Goal: Use online tool/utility: Utilize a website feature to perform a specific function

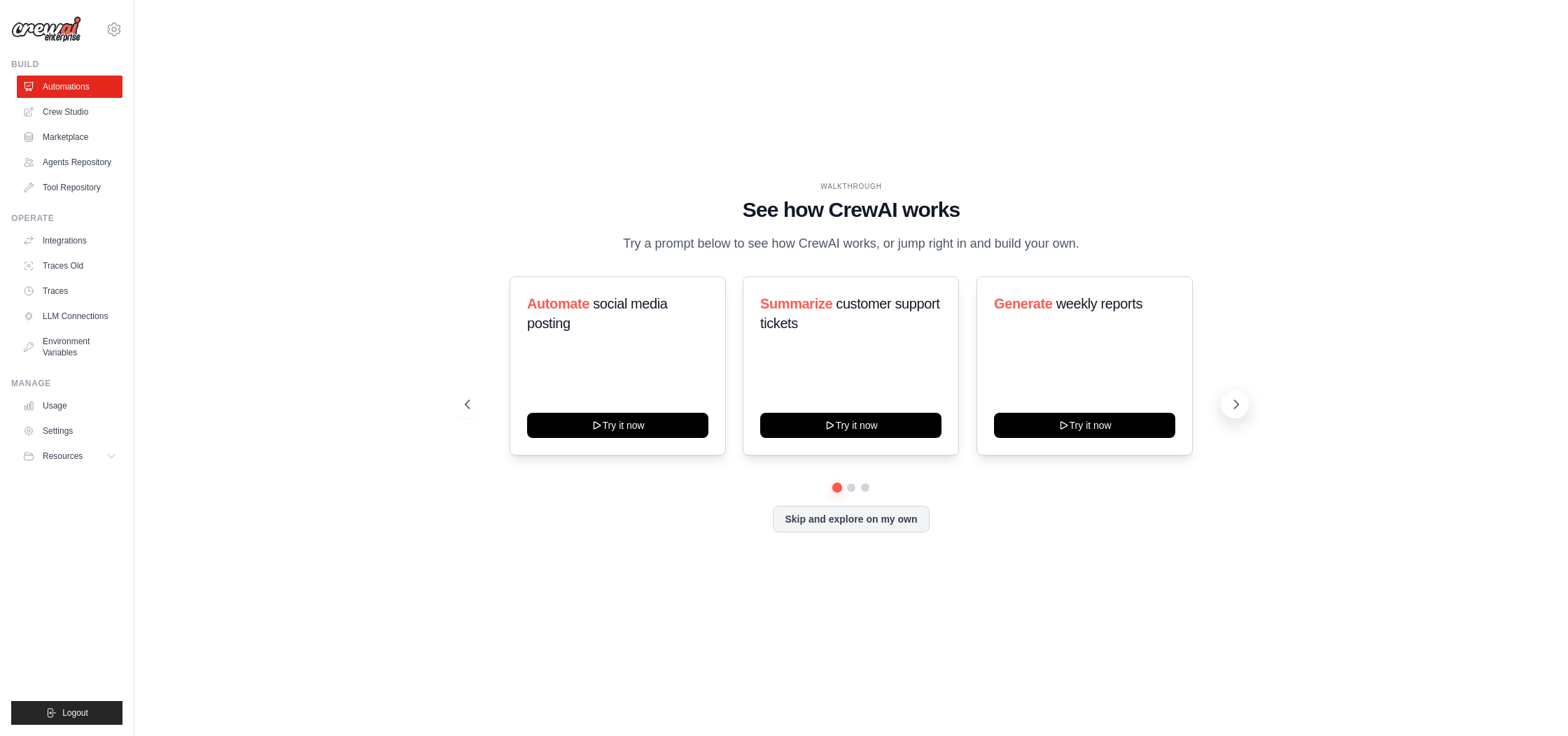
click at [1240, 406] on icon at bounding box center [1236, 404] width 14 height 14
click at [1233, 399] on icon at bounding box center [1236, 404] width 14 height 14
click at [1236, 403] on icon at bounding box center [1236, 404] width 14 height 14
click at [1233, 408] on icon at bounding box center [1236, 404] width 14 height 14
click at [1062, 303] on span "inbound leads" at bounding box center [1076, 303] width 83 height 16
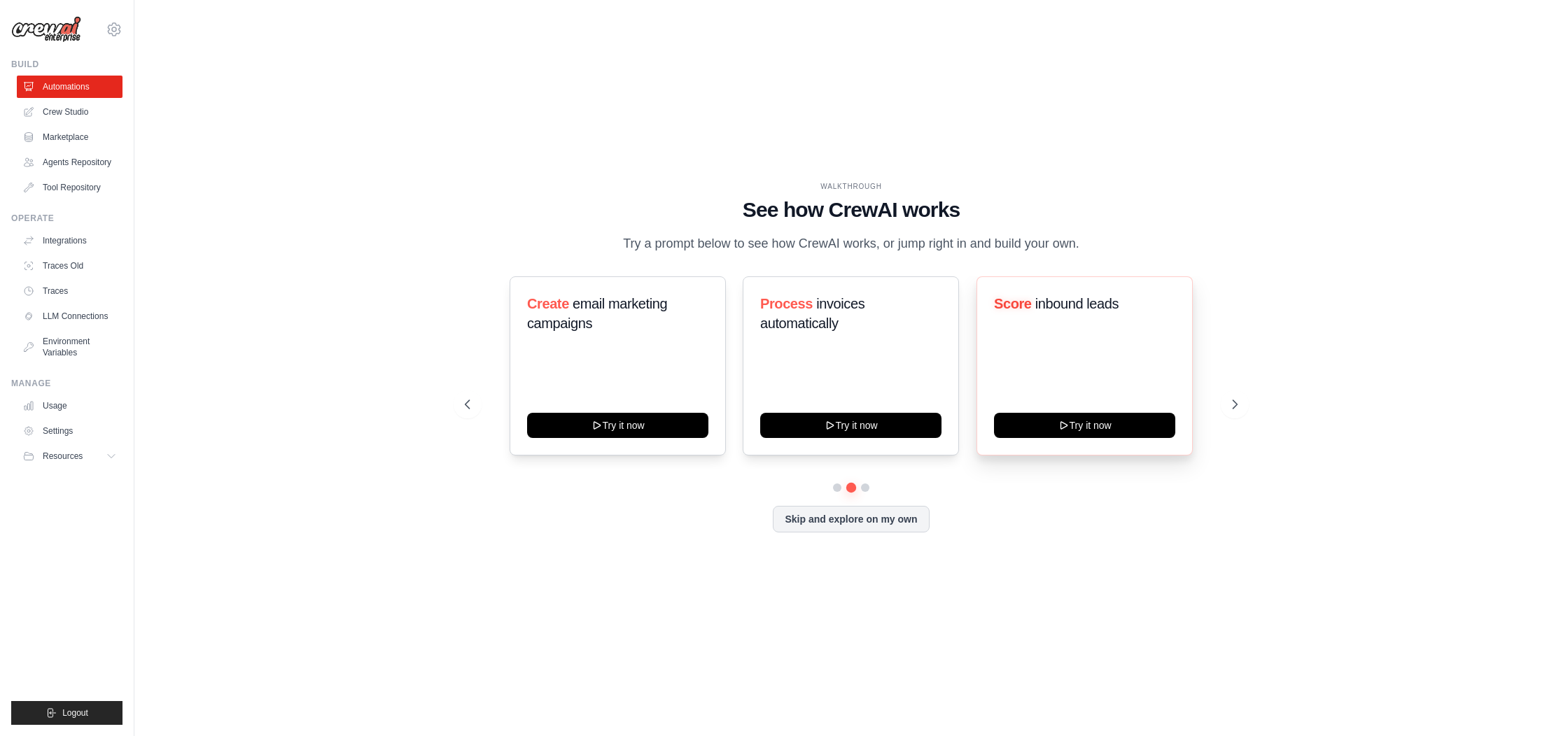
click at [1062, 303] on span "inbound leads" at bounding box center [1076, 303] width 83 height 16
copy div "Score inbound leads"
click at [1209, 254] on div "WALKTHROUGH See how [PERSON_NAME] works Try a prompt below to see how [PERSON_N…" at bounding box center [851, 368] width 806 height 374
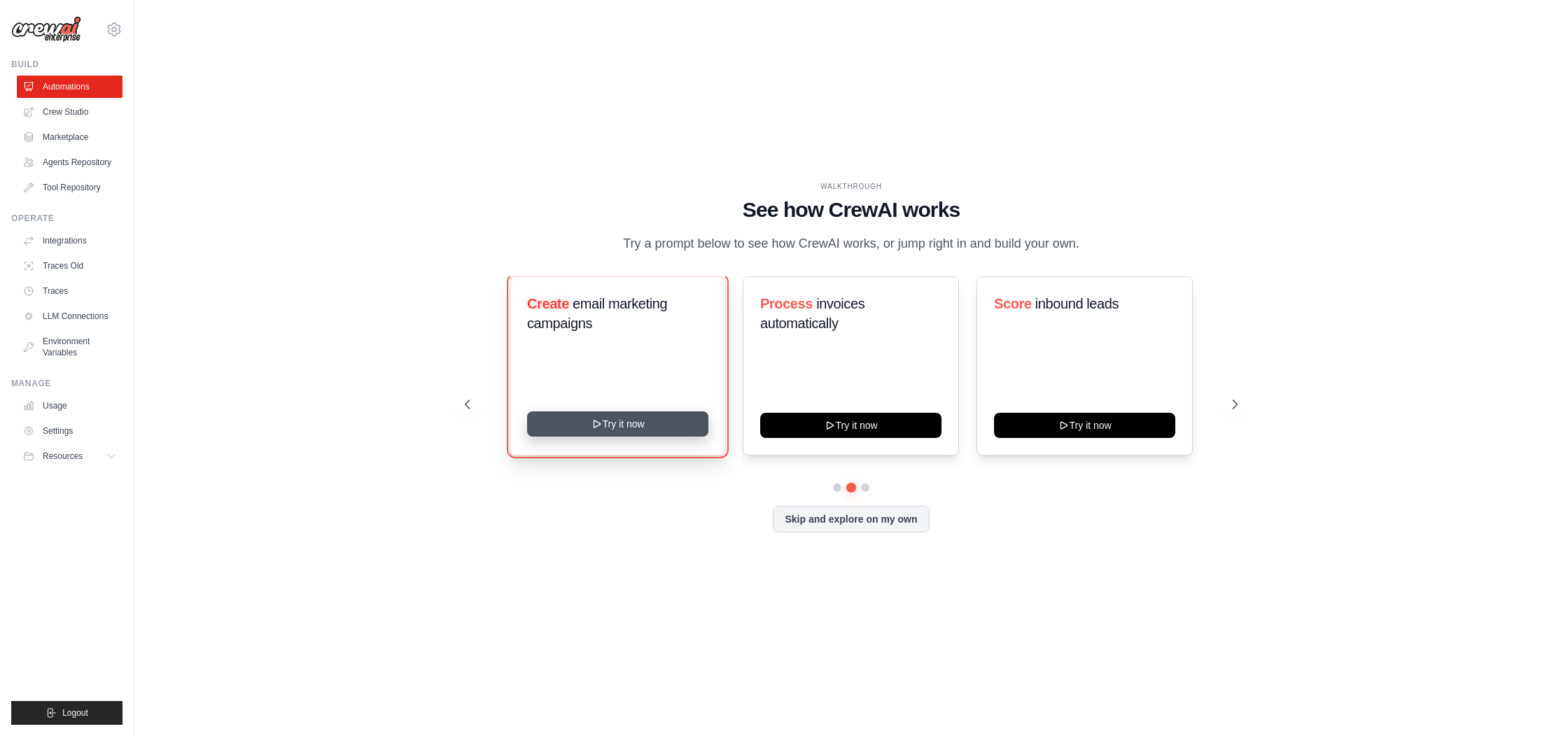
click at [560, 425] on button "Try it now" at bounding box center [618, 424] width 181 height 25
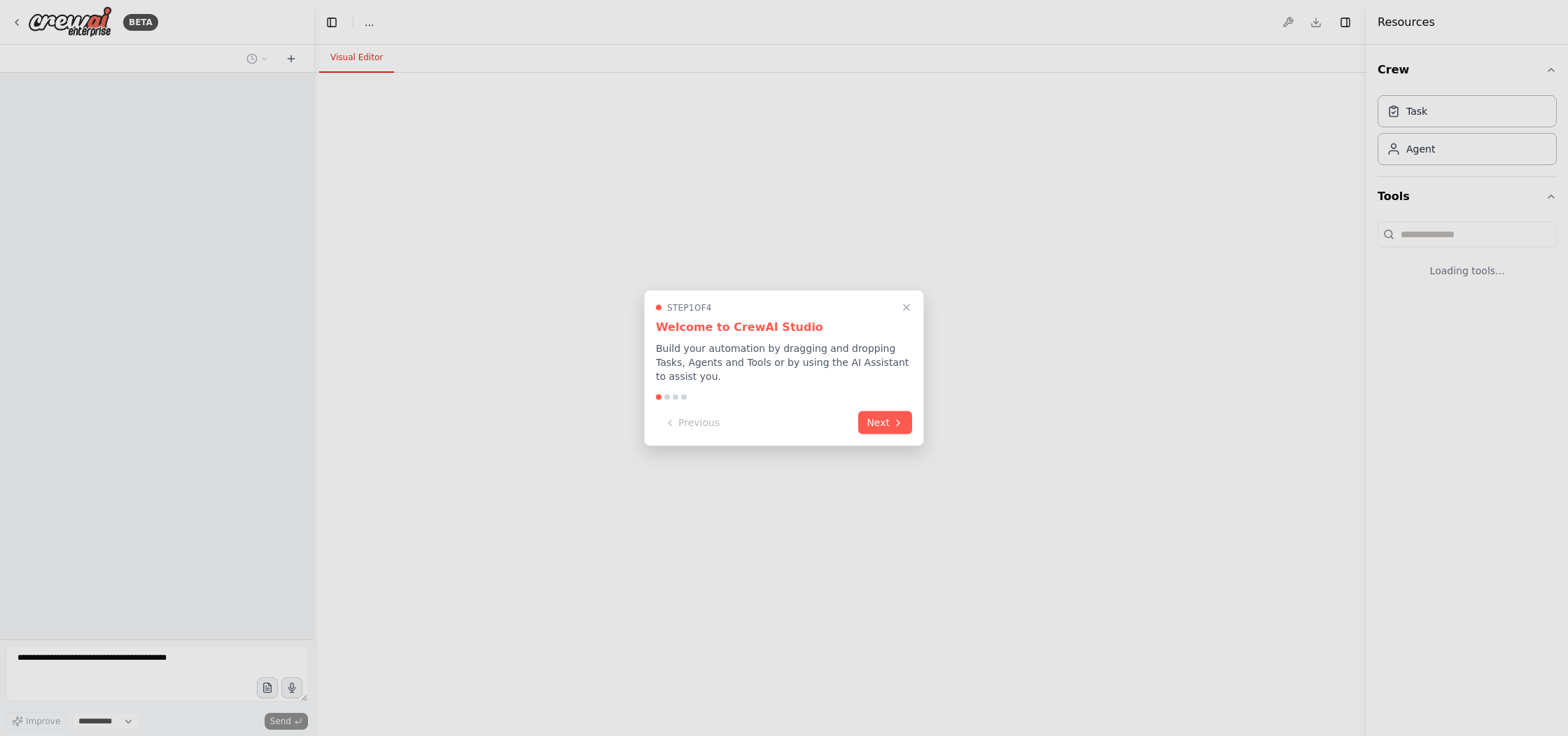
select select "****"
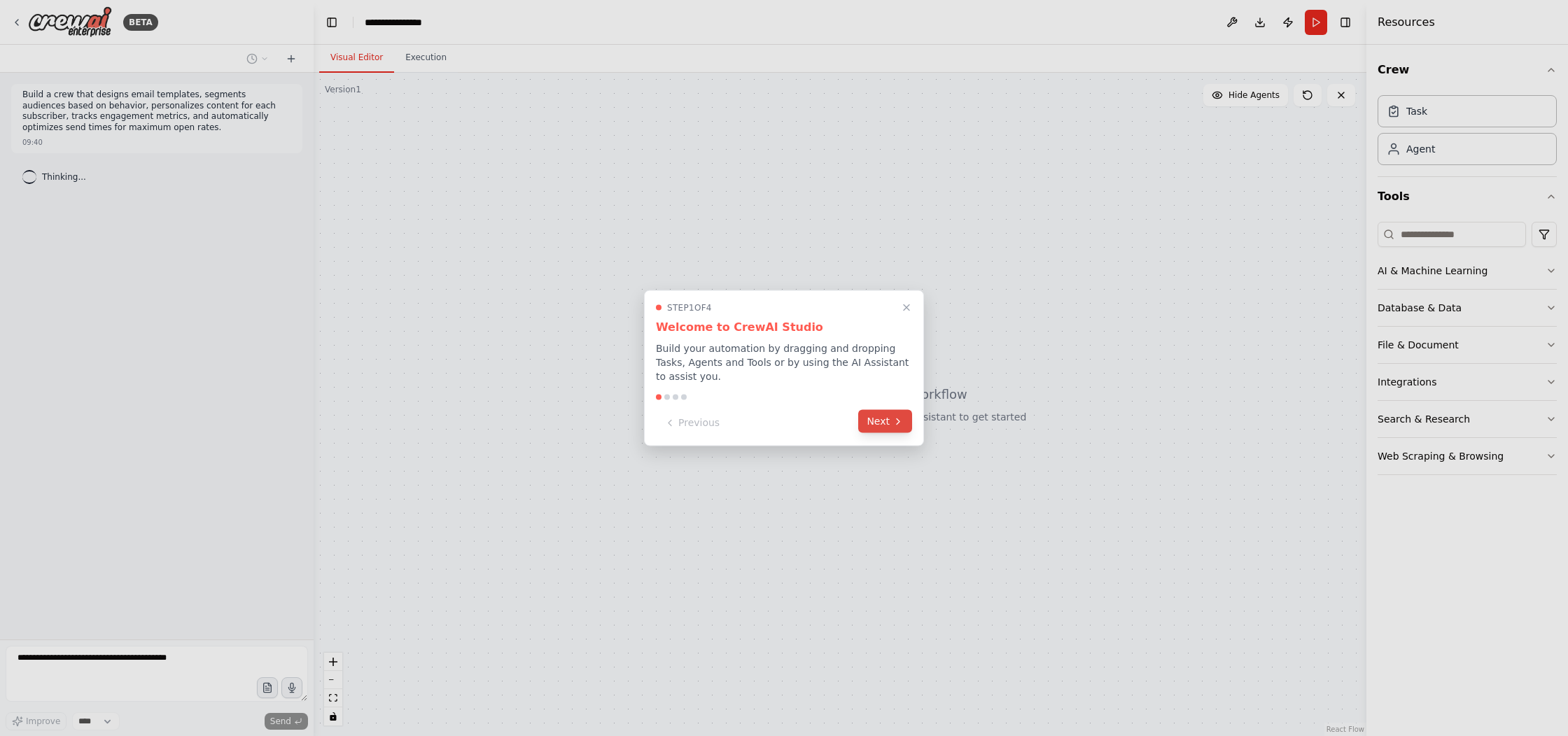
click at [898, 427] on button "Next" at bounding box center [885, 422] width 54 height 23
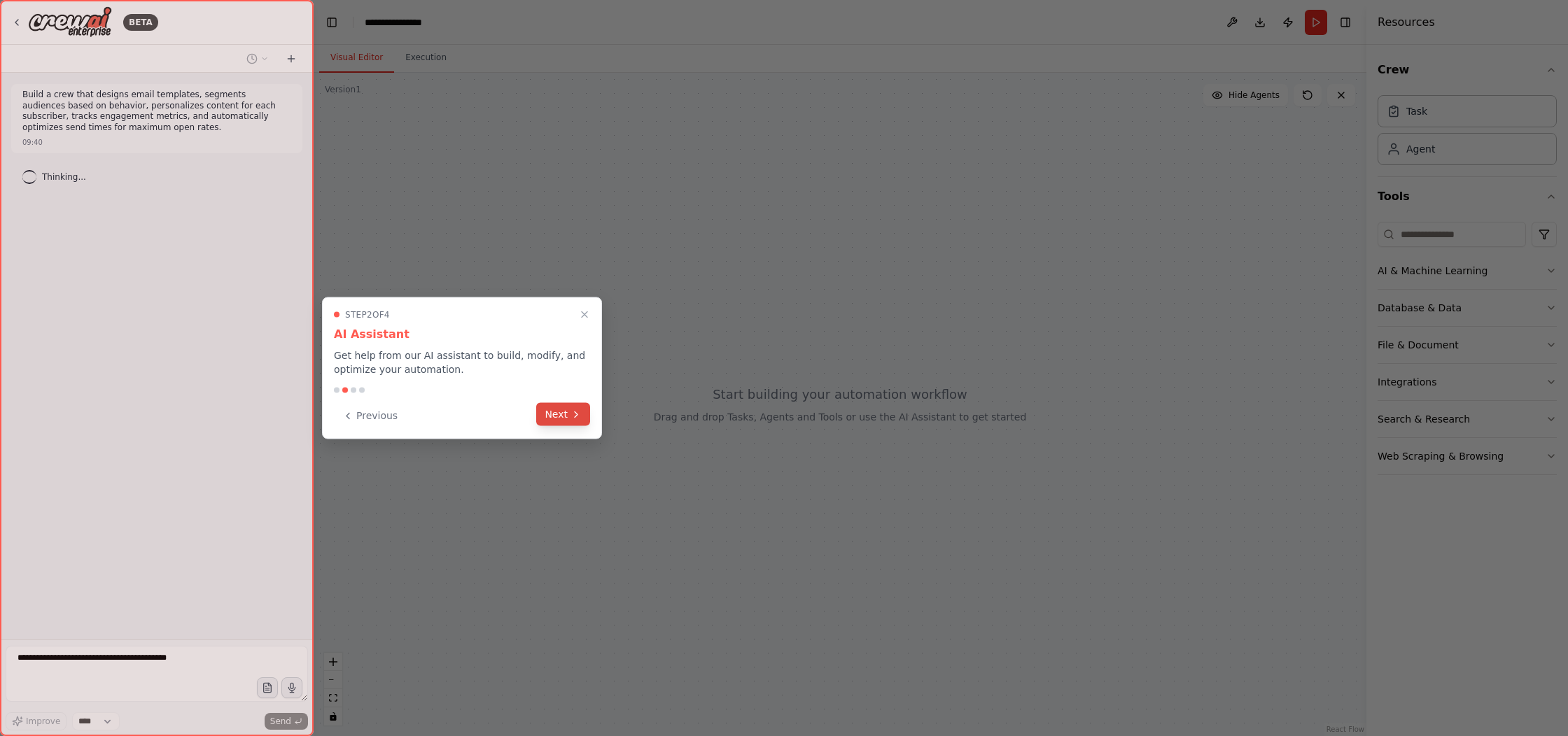
click at [559, 416] on button "Next" at bounding box center [563, 414] width 54 height 23
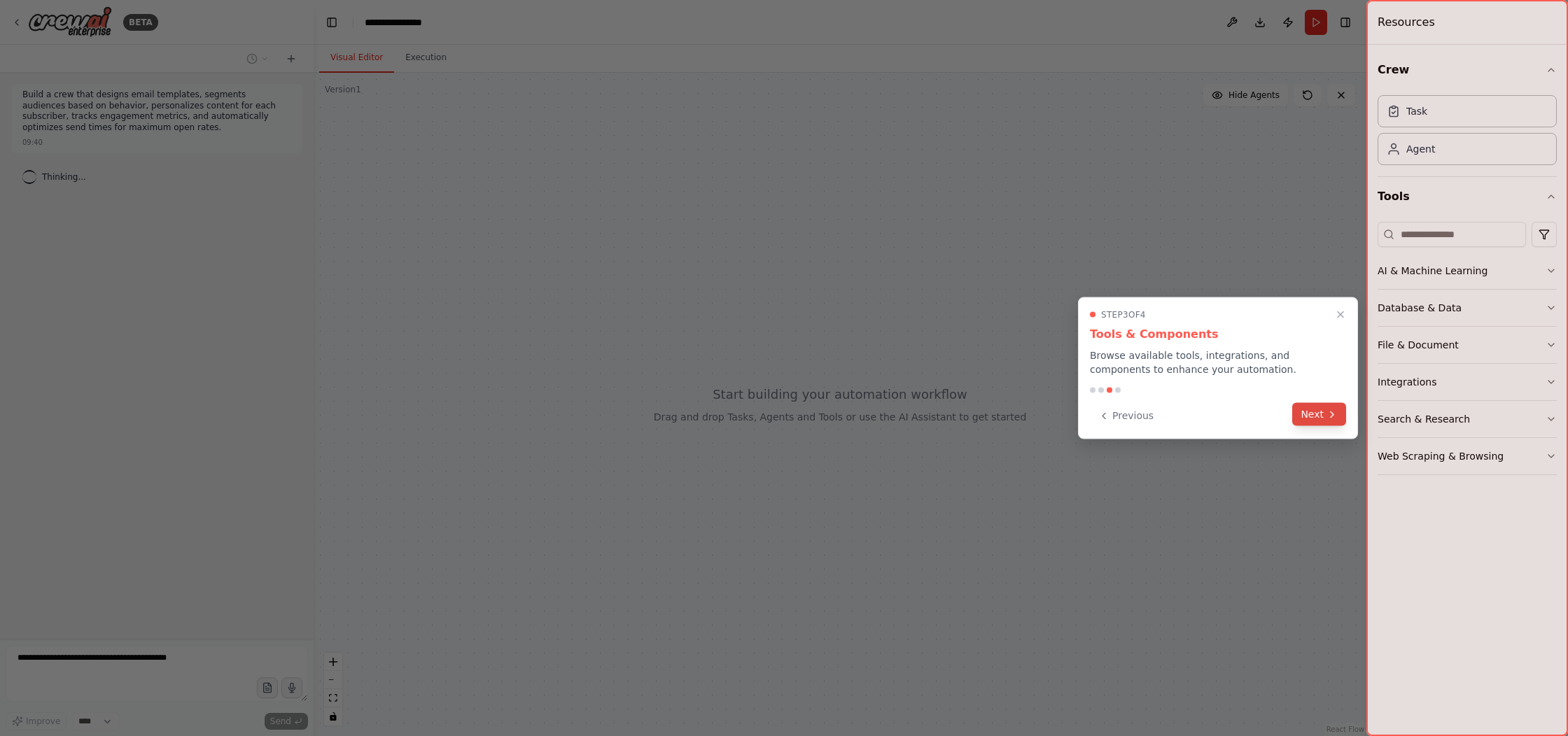
click at [1326, 411] on button "Next" at bounding box center [1320, 414] width 54 height 23
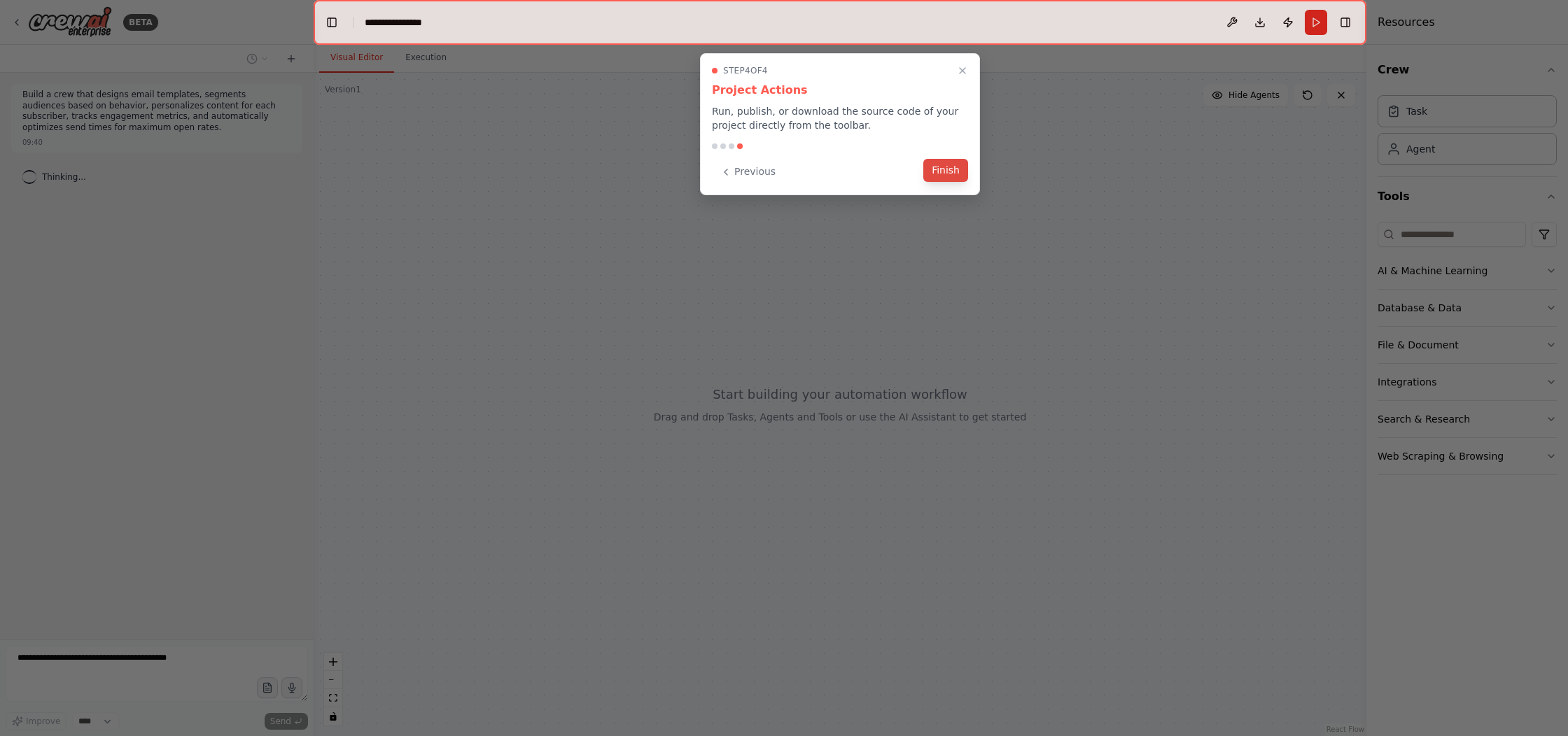
click at [941, 169] on button "Finish" at bounding box center [945, 170] width 45 height 23
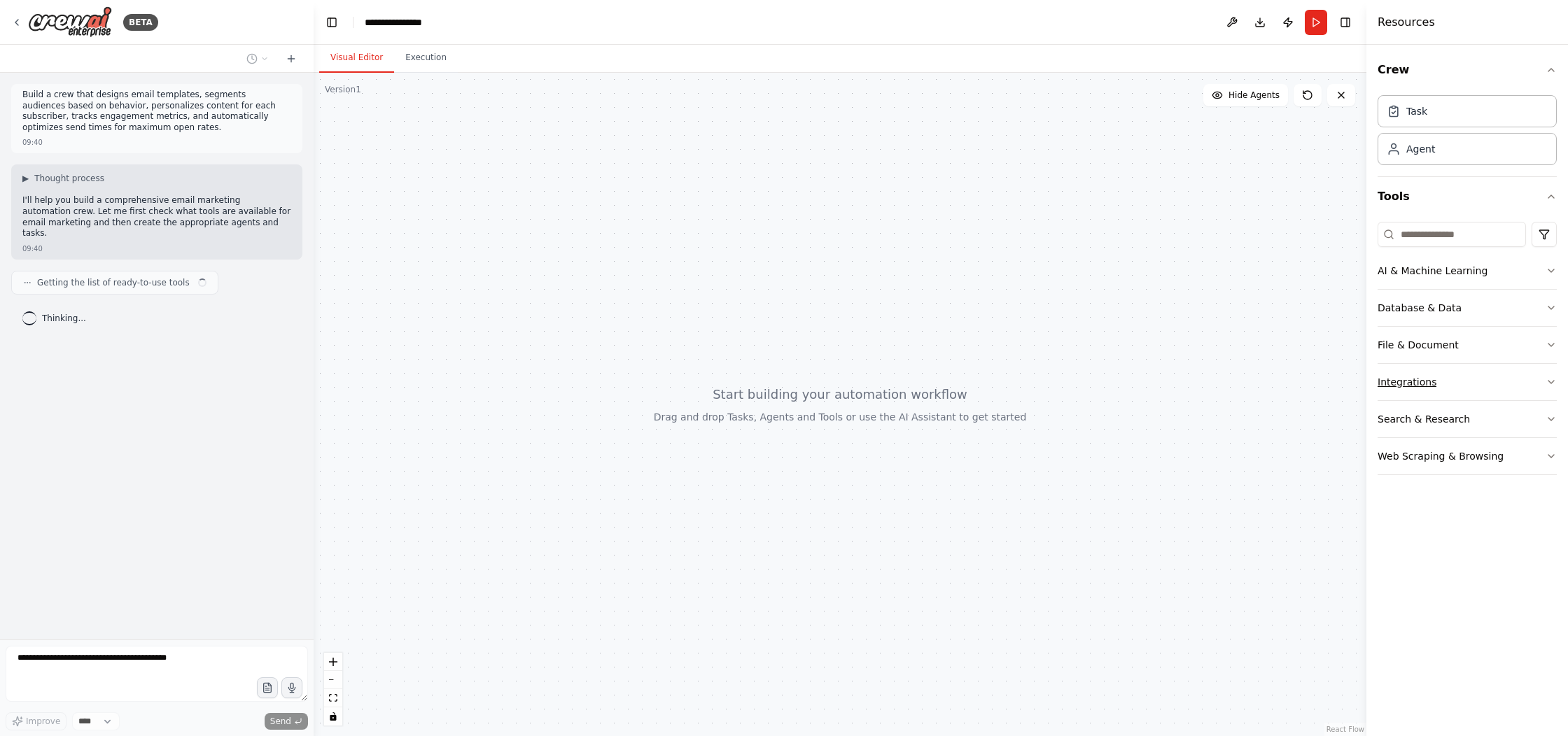
click at [1508, 377] on button "Integrations" at bounding box center [1467, 381] width 179 height 36
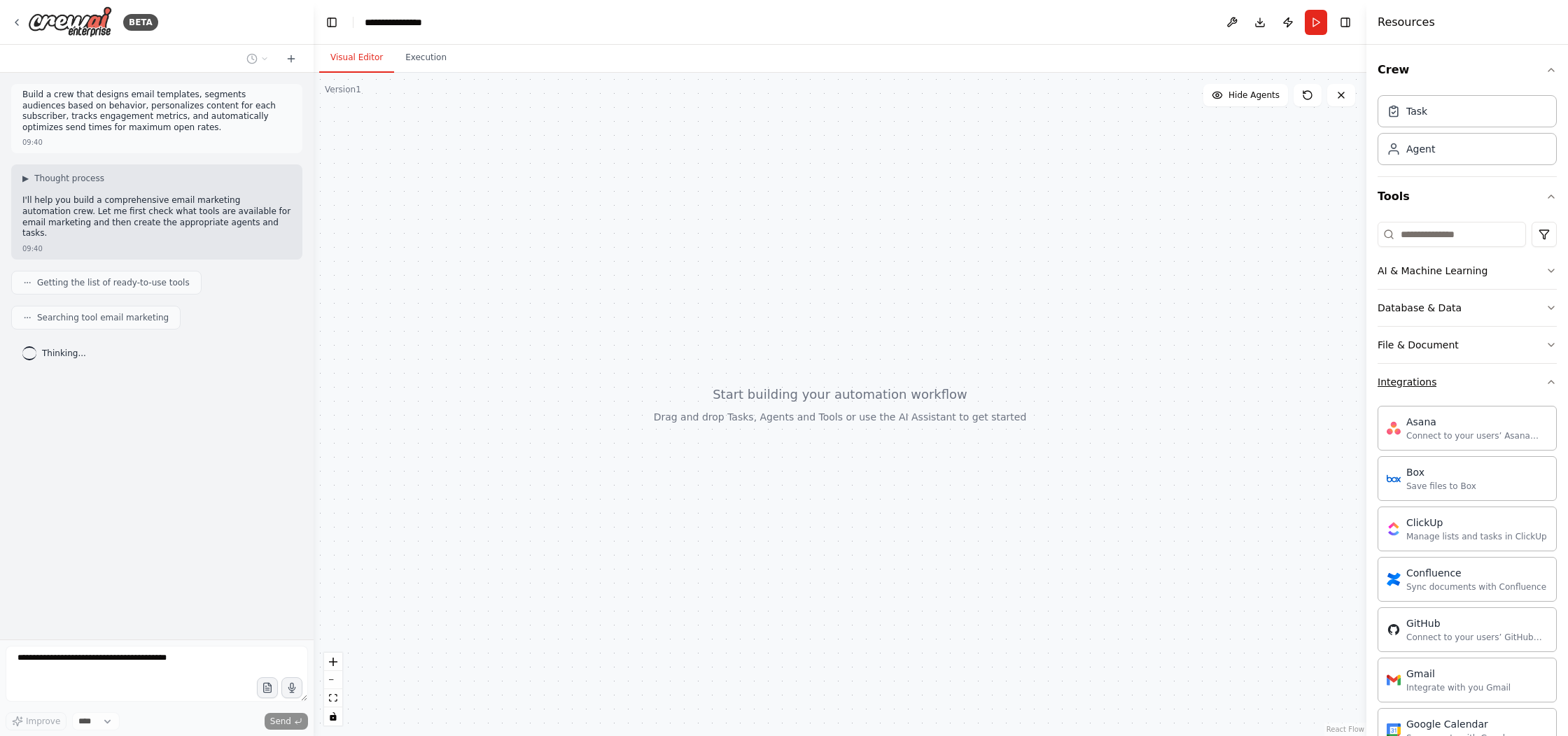
click at [1482, 377] on button "Integrations" at bounding box center [1467, 381] width 179 height 36
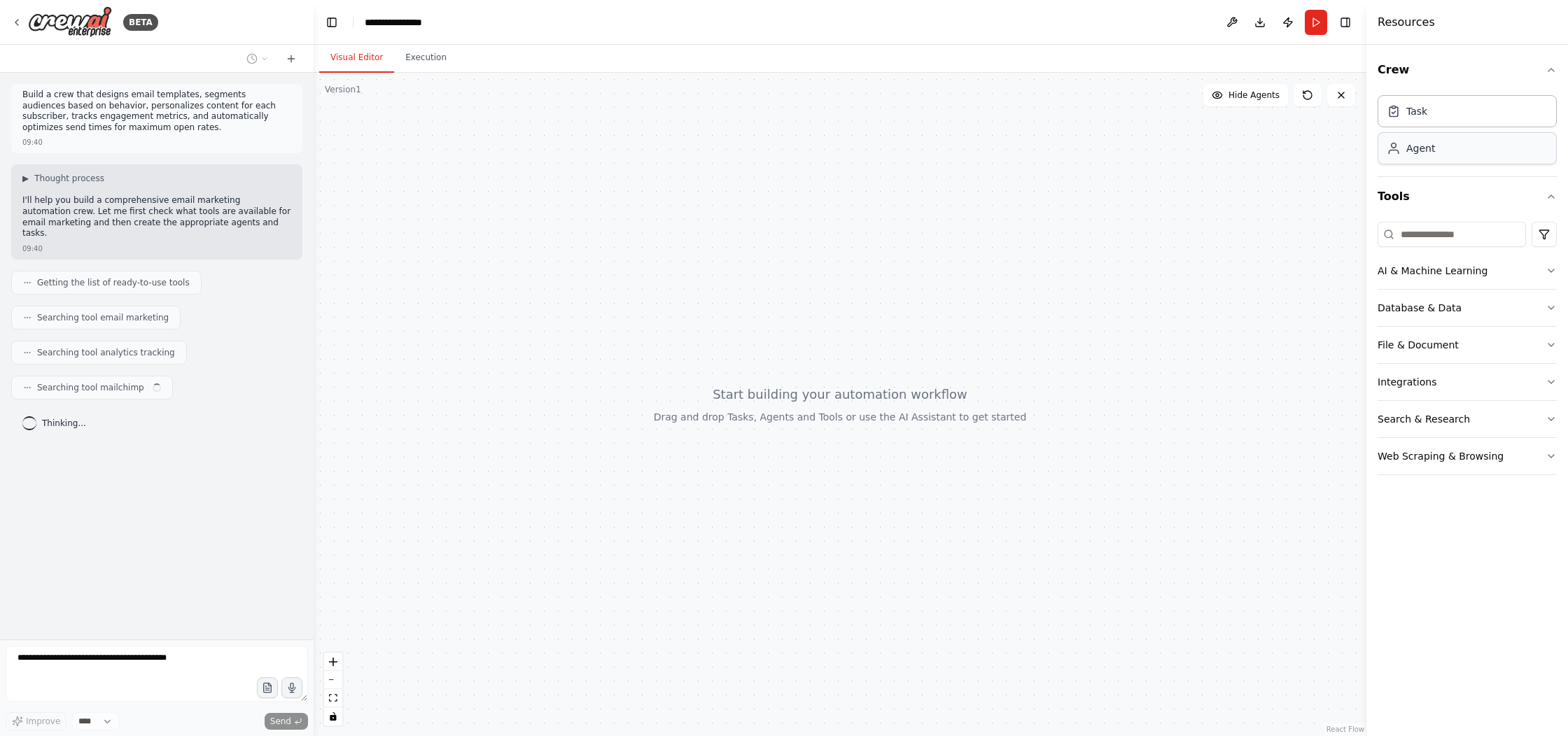
click at [1439, 151] on div "Agent" at bounding box center [1467, 148] width 179 height 32
click at [1552, 375] on button "Integrations" at bounding box center [1467, 381] width 179 height 36
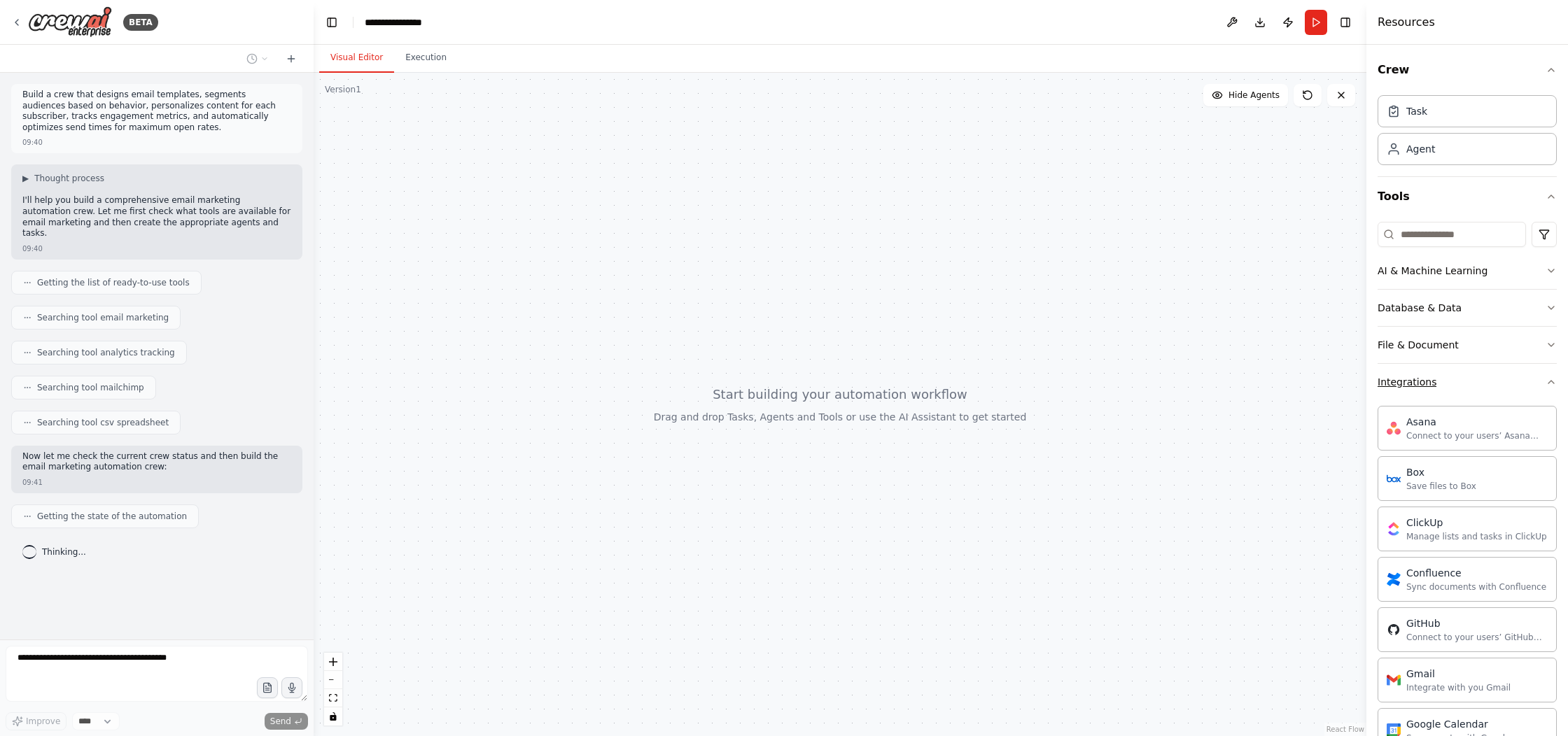
click at [1478, 383] on button "Integrations" at bounding box center [1467, 381] width 179 height 36
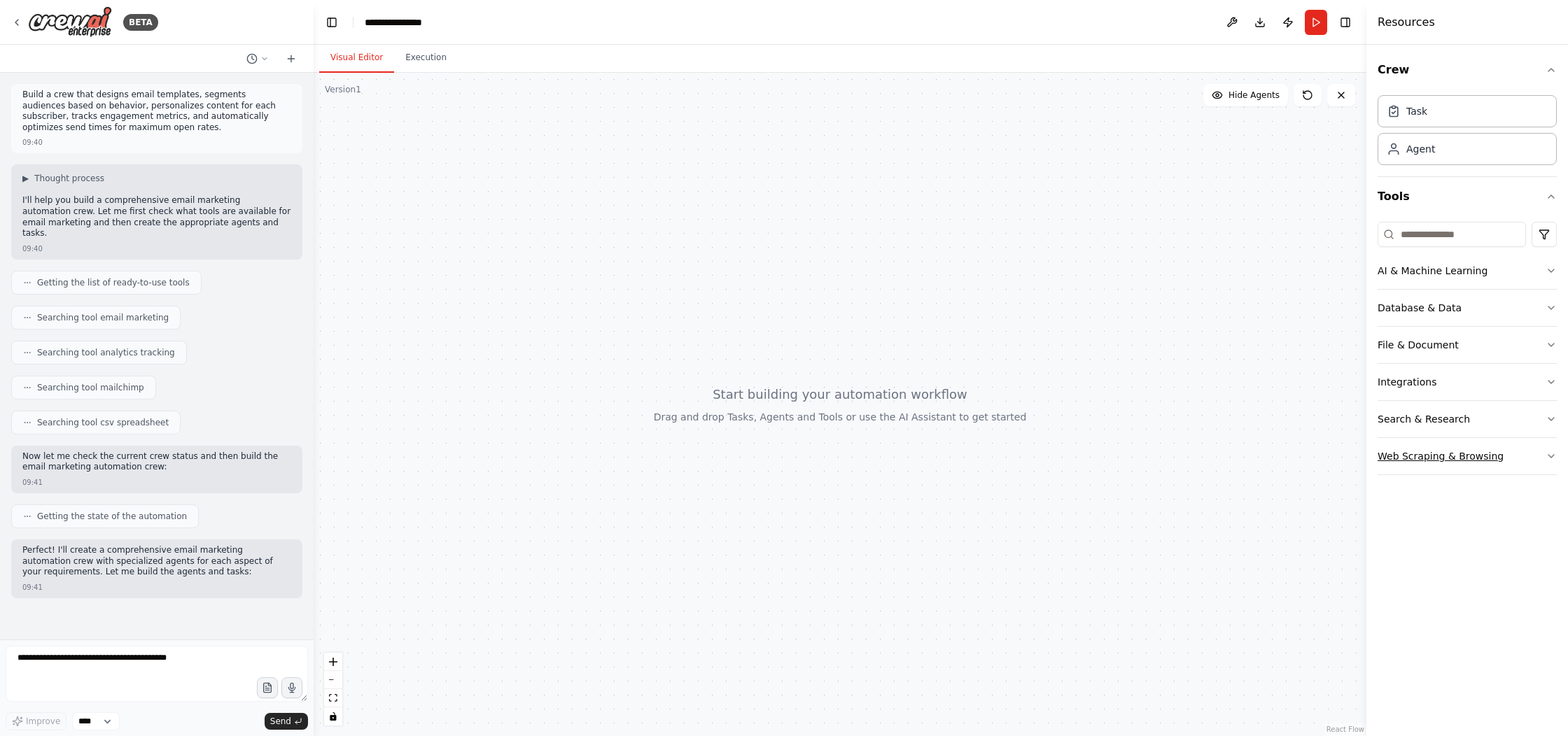
click at [1544, 459] on button "Web Scraping & Browsing" at bounding box center [1467, 456] width 179 height 36
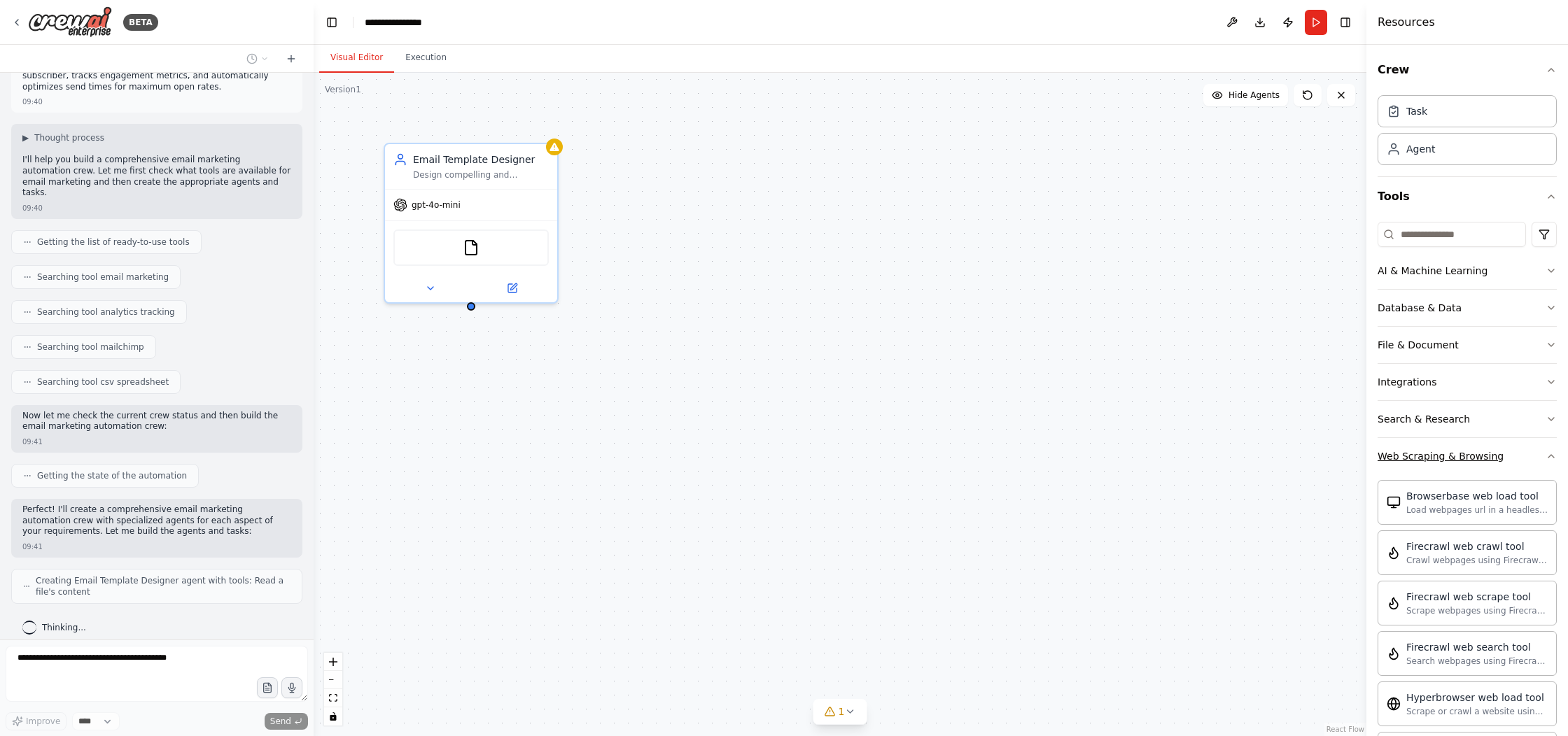
click at [1461, 451] on div "Web Scraping & Browsing" at bounding box center [1440, 456] width 126 height 14
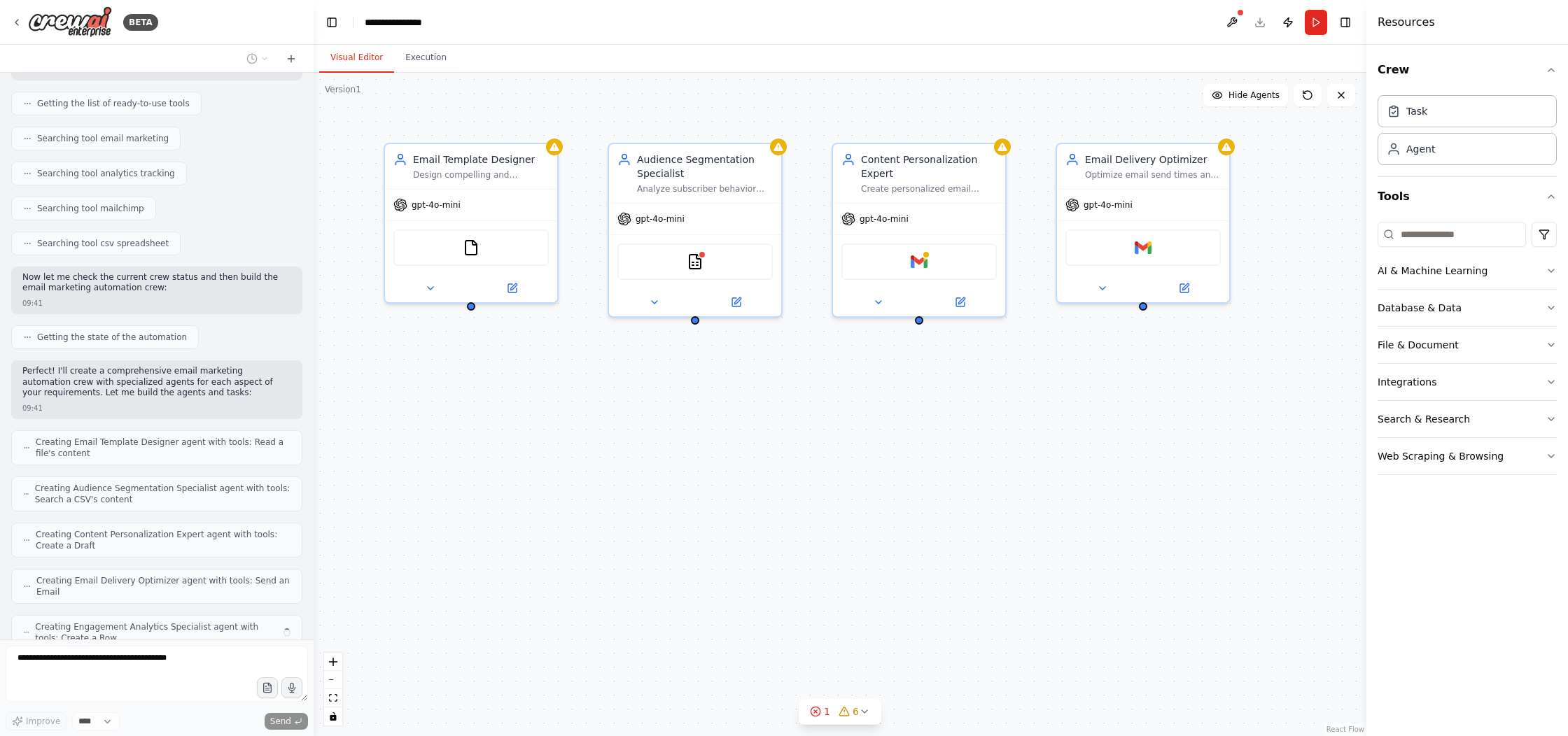
scroll to position [225, 0]
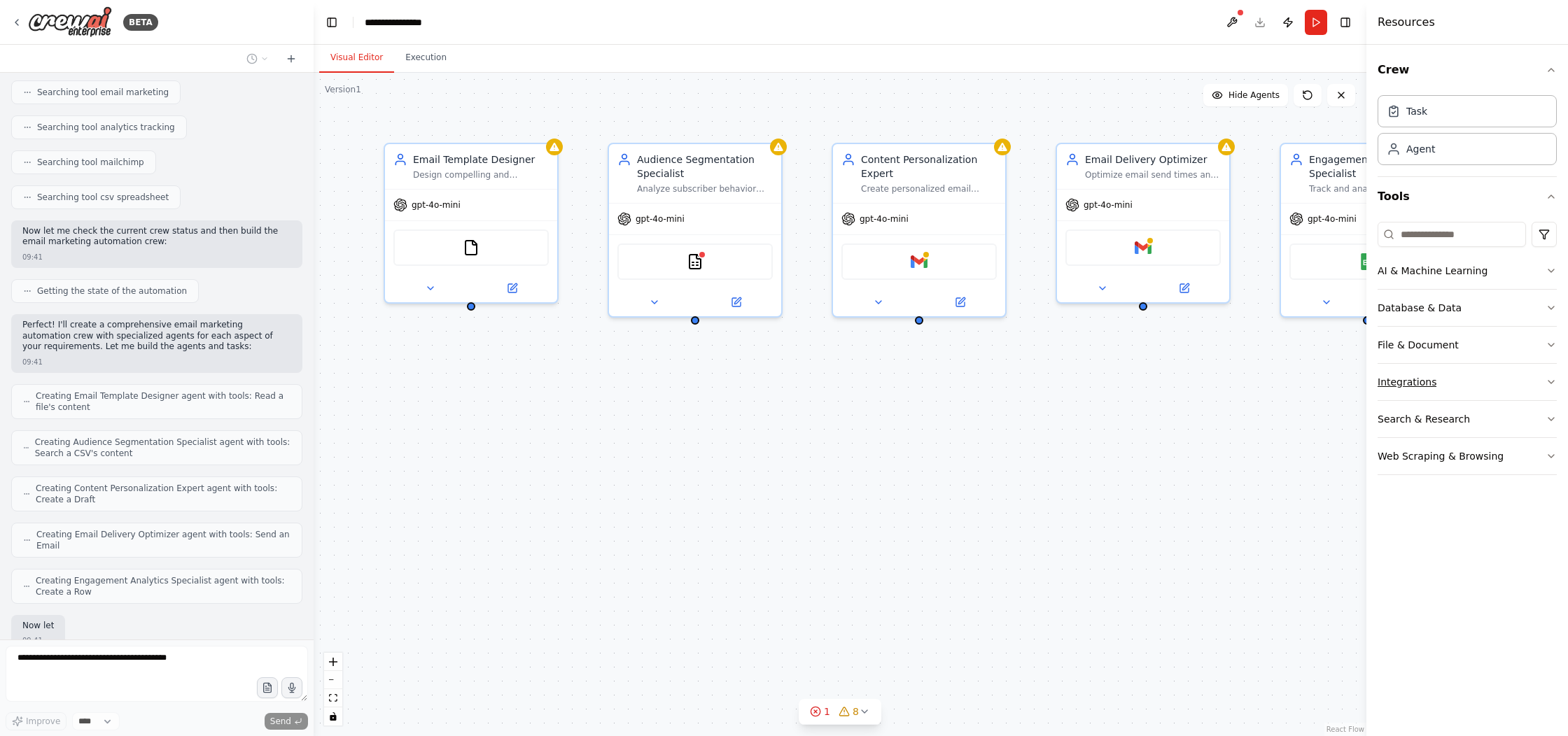
click at [1551, 381] on icon "button" at bounding box center [1551, 381] width 11 height 11
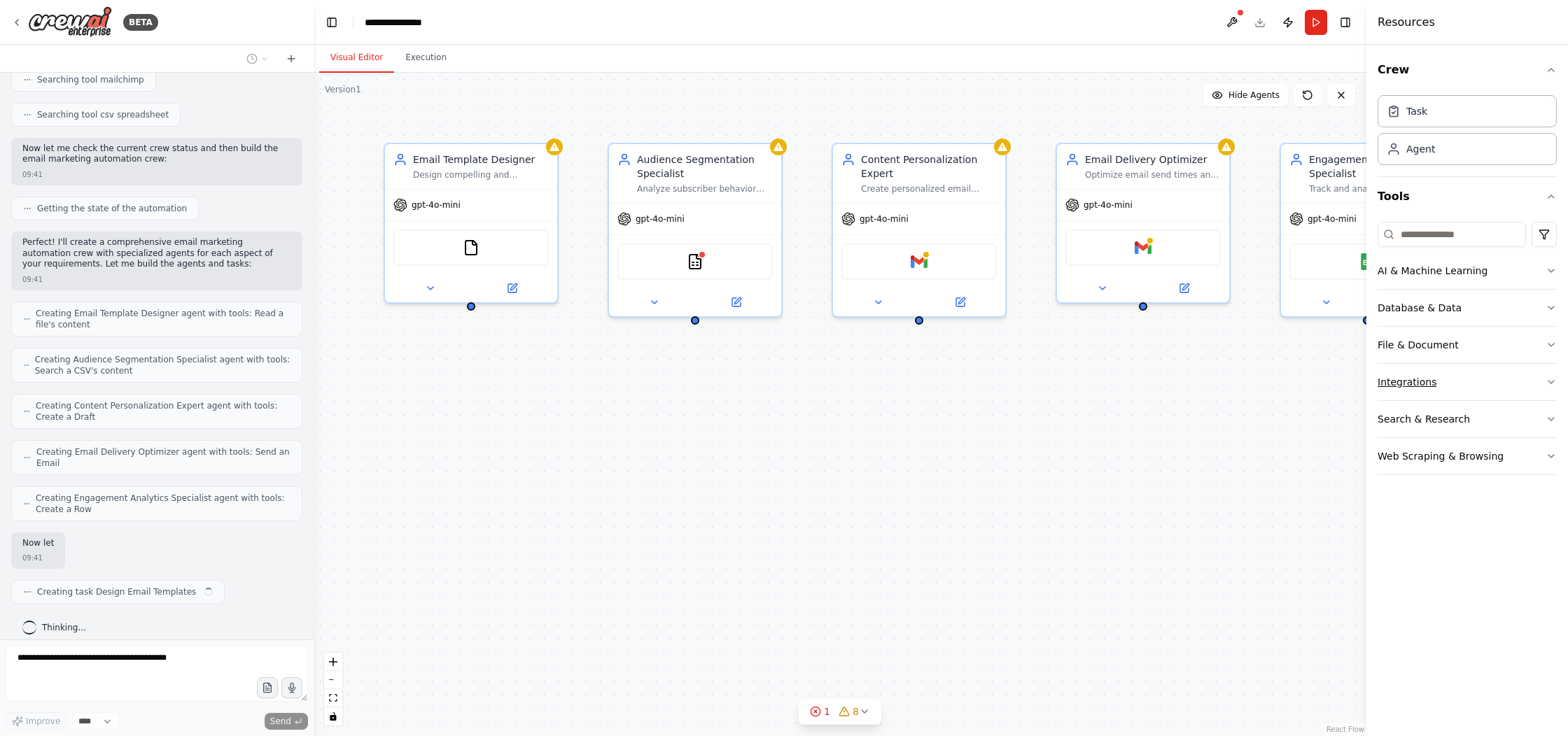
click at [1551, 381] on icon "button" at bounding box center [1551, 381] width 11 height 11
click at [1543, 384] on button "Integrations" at bounding box center [1467, 381] width 179 height 36
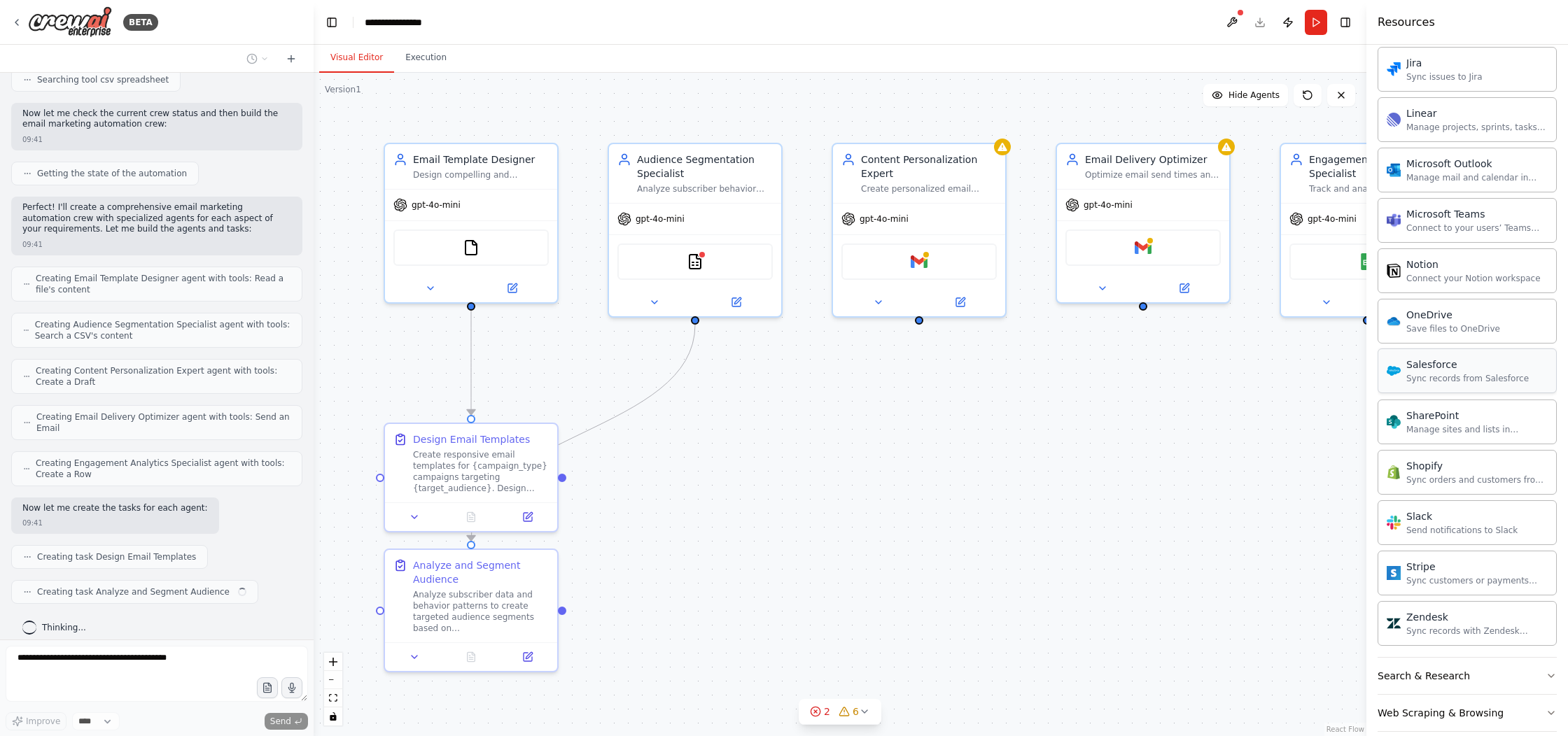
scroll to position [881, 0]
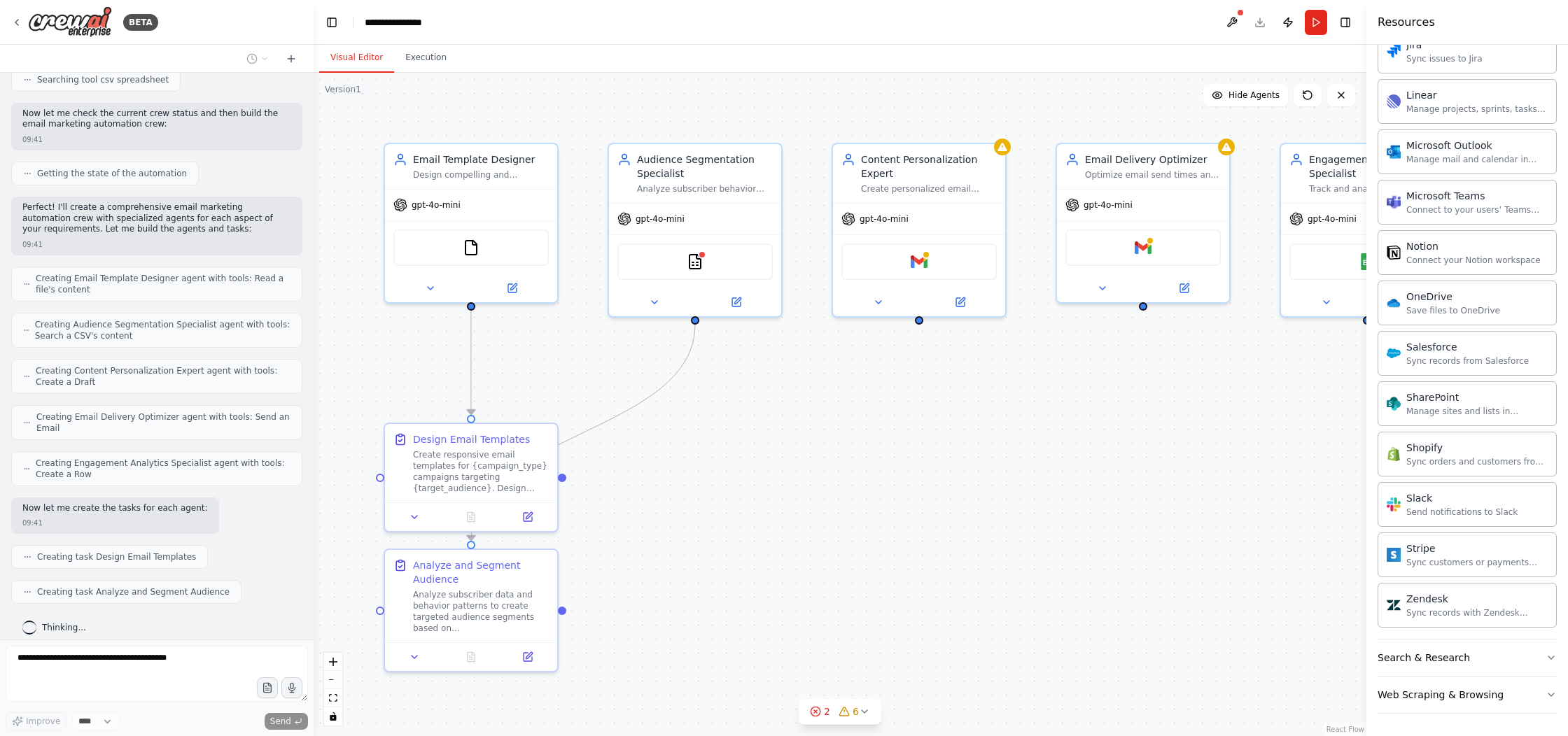
click at [1266, 516] on div ".deletable-edge-delete-btn { width: 20px; height: 20px; border: 0px solid #ffff…" at bounding box center [841, 404] width 1053 height 663
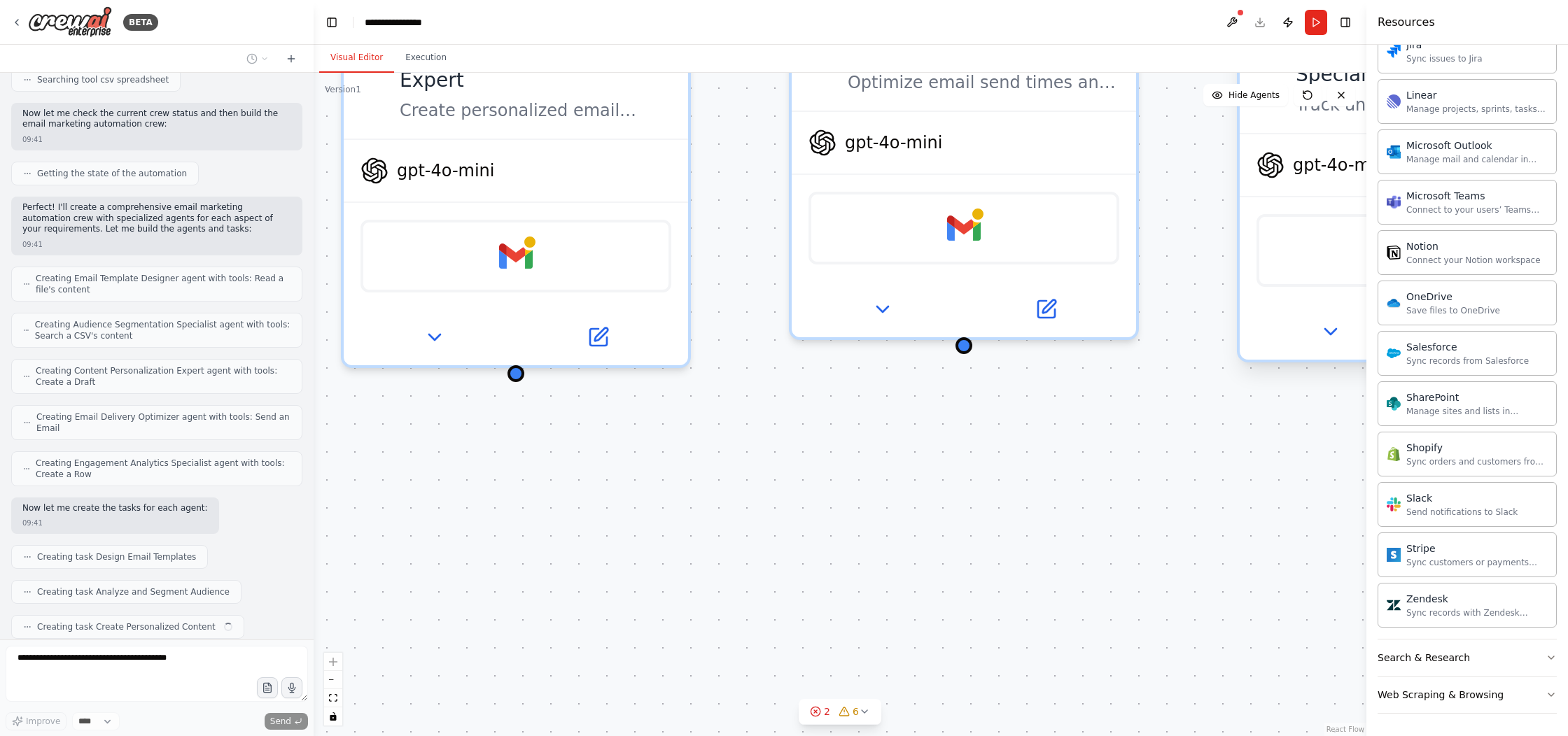
scroll to position [378, 0]
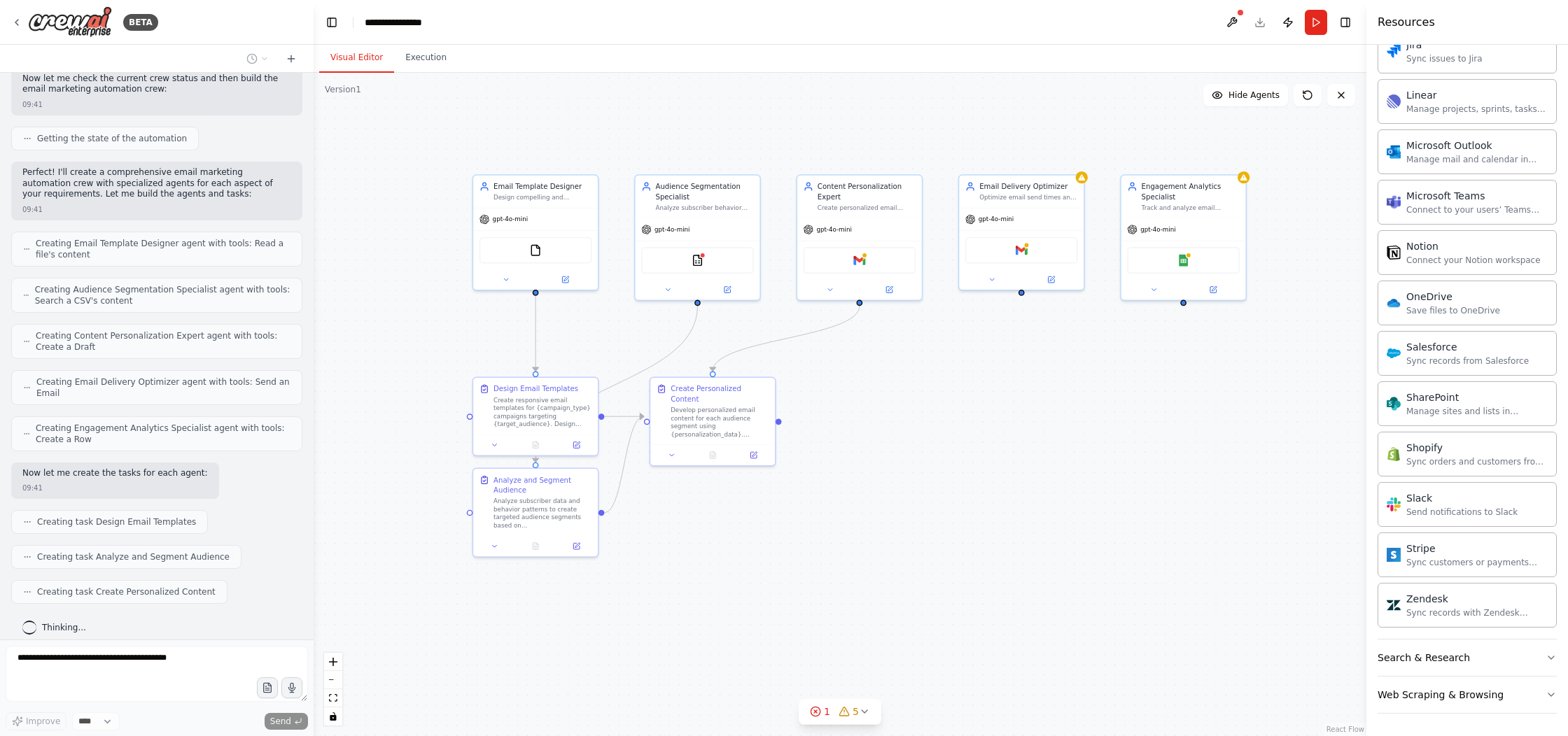
drag, startPoint x: 1145, startPoint y: 361, endPoint x: 1102, endPoint y: 384, distance: 48.8
click at [1102, 383] on div ".deletable-edge-delete-btn { width: 20px; height: 20px; border: 0px solid #ffff…" at bounding box center [841, 404] width 1053 height 663
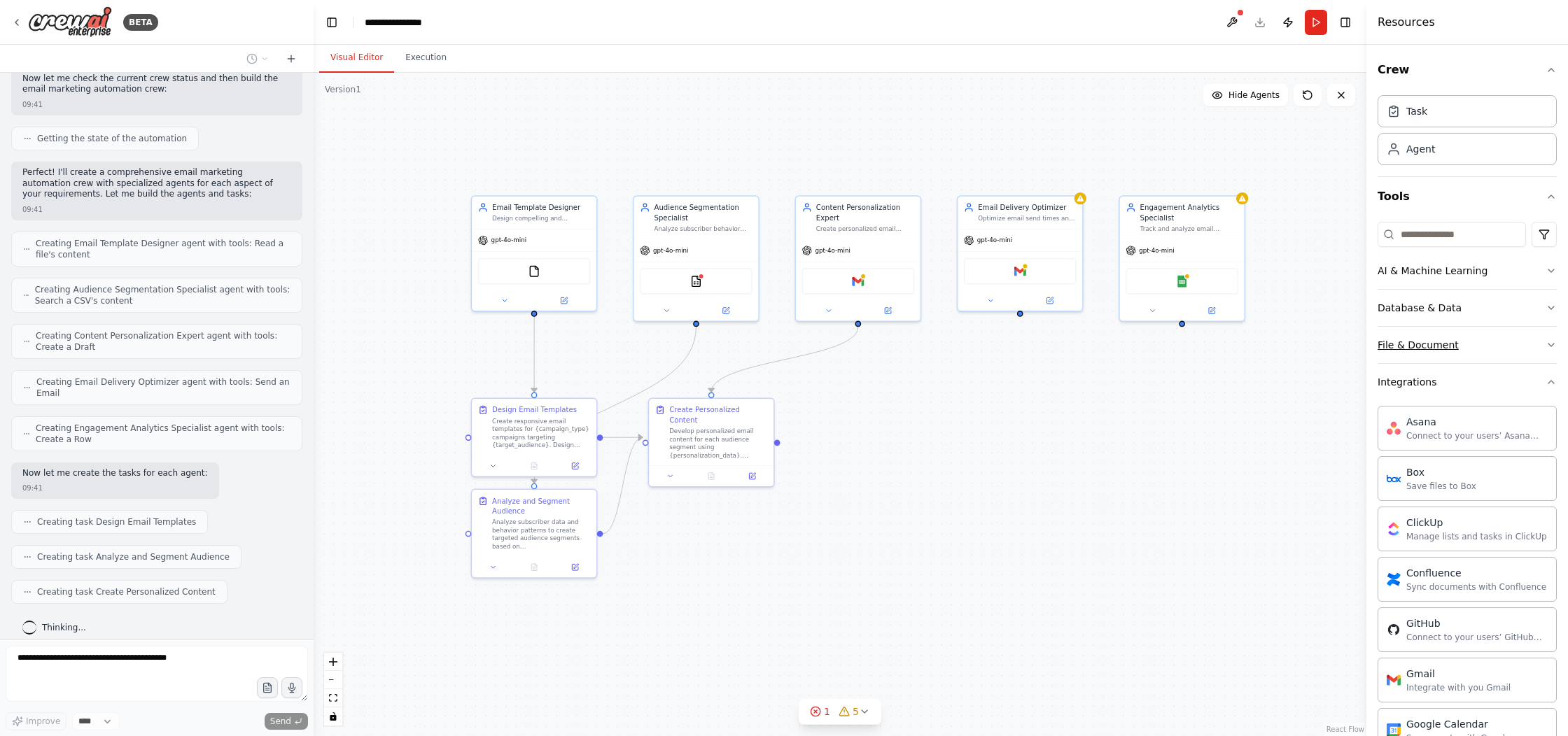
scroll to position [413, 0]
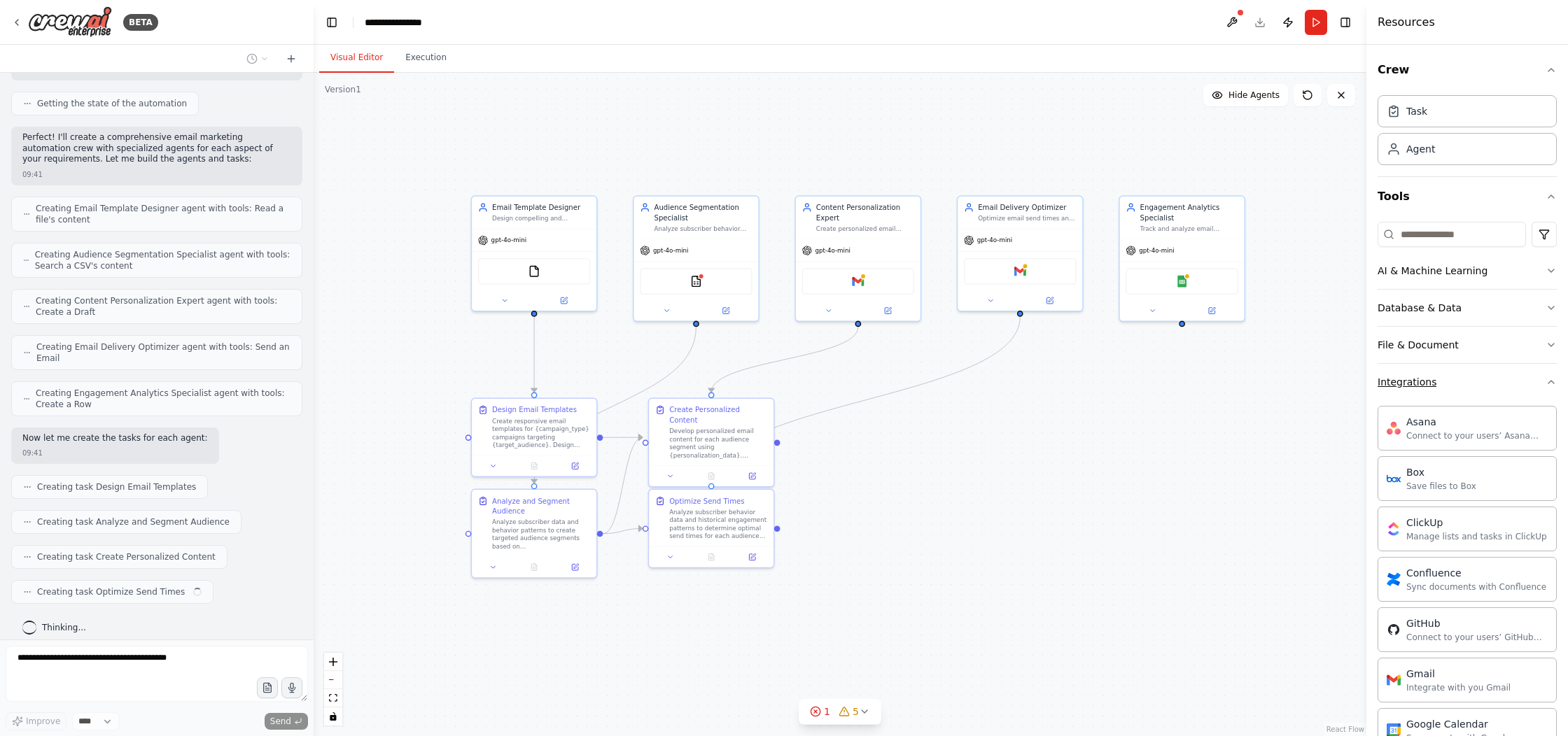
click at [1538, 384] on button "Integrations" at bounding box center [1467, 381] width 179 height 36
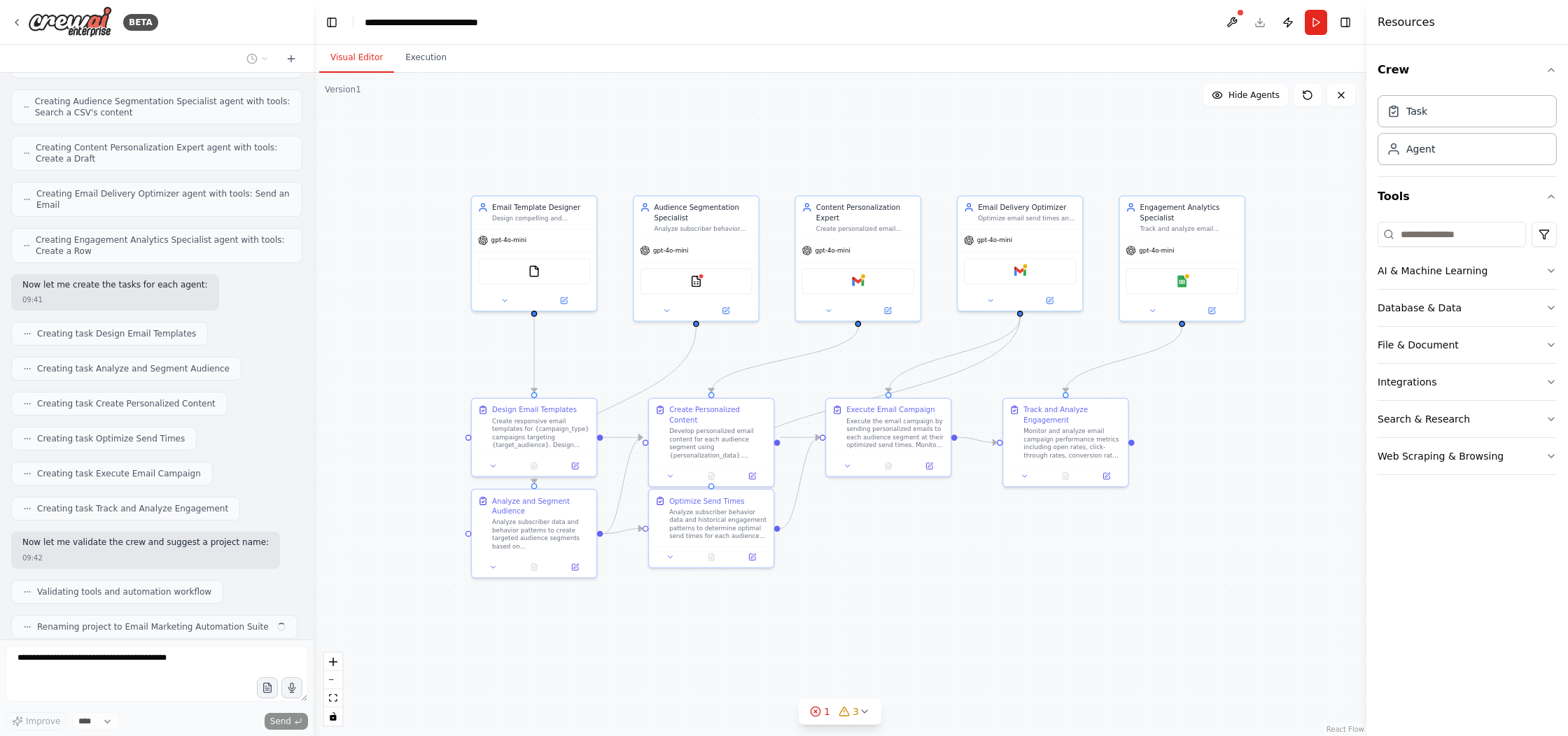
scroll to position [601, 0]
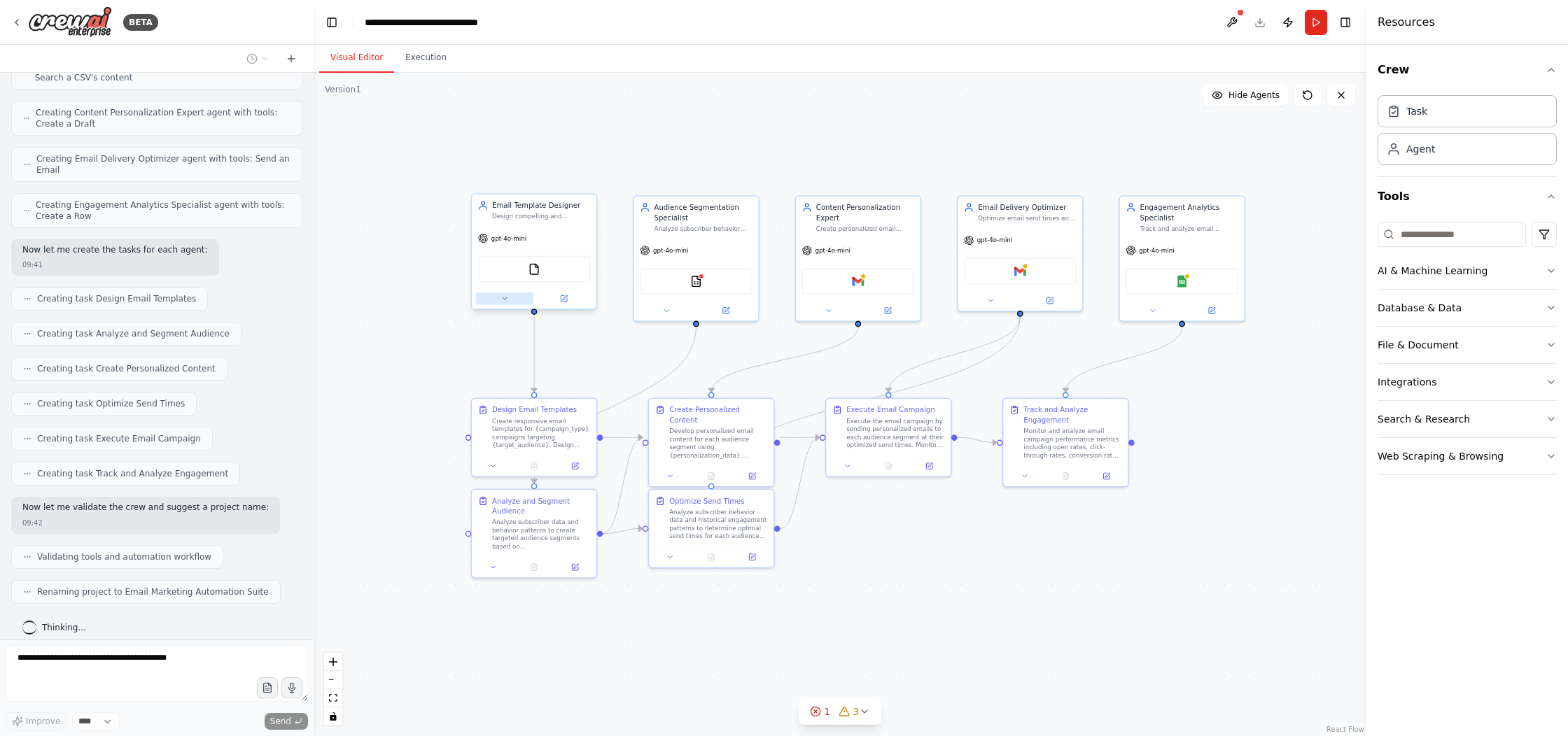
click at [507, 301] on icon at bounding box center [504, 298] width 8 height 8
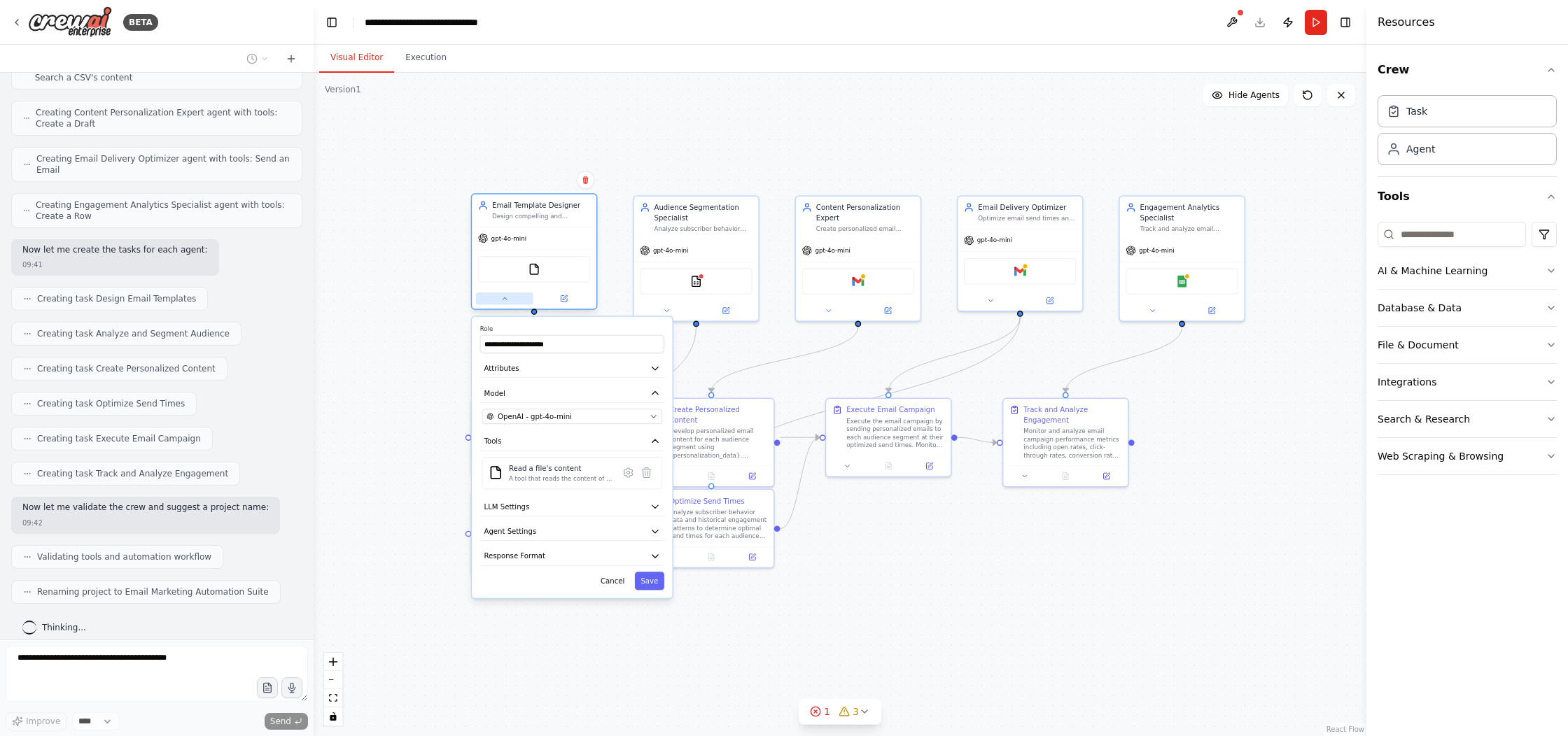
click at [507, 301] on icon at bounding box center [504, 298] width 8 height 8
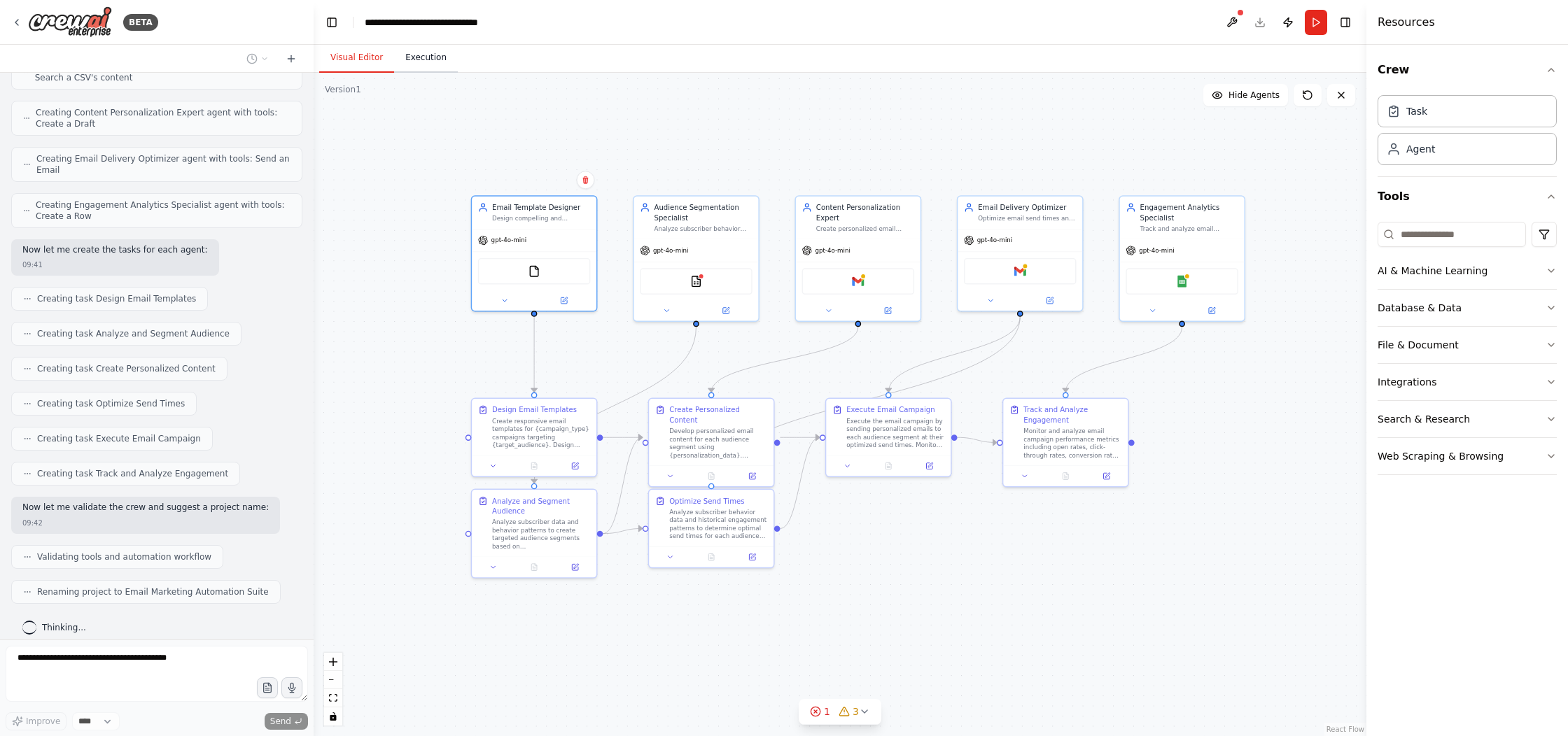
click at [412, 62] on button "Execution" at bounding box center [426, 58] width 64 height 30
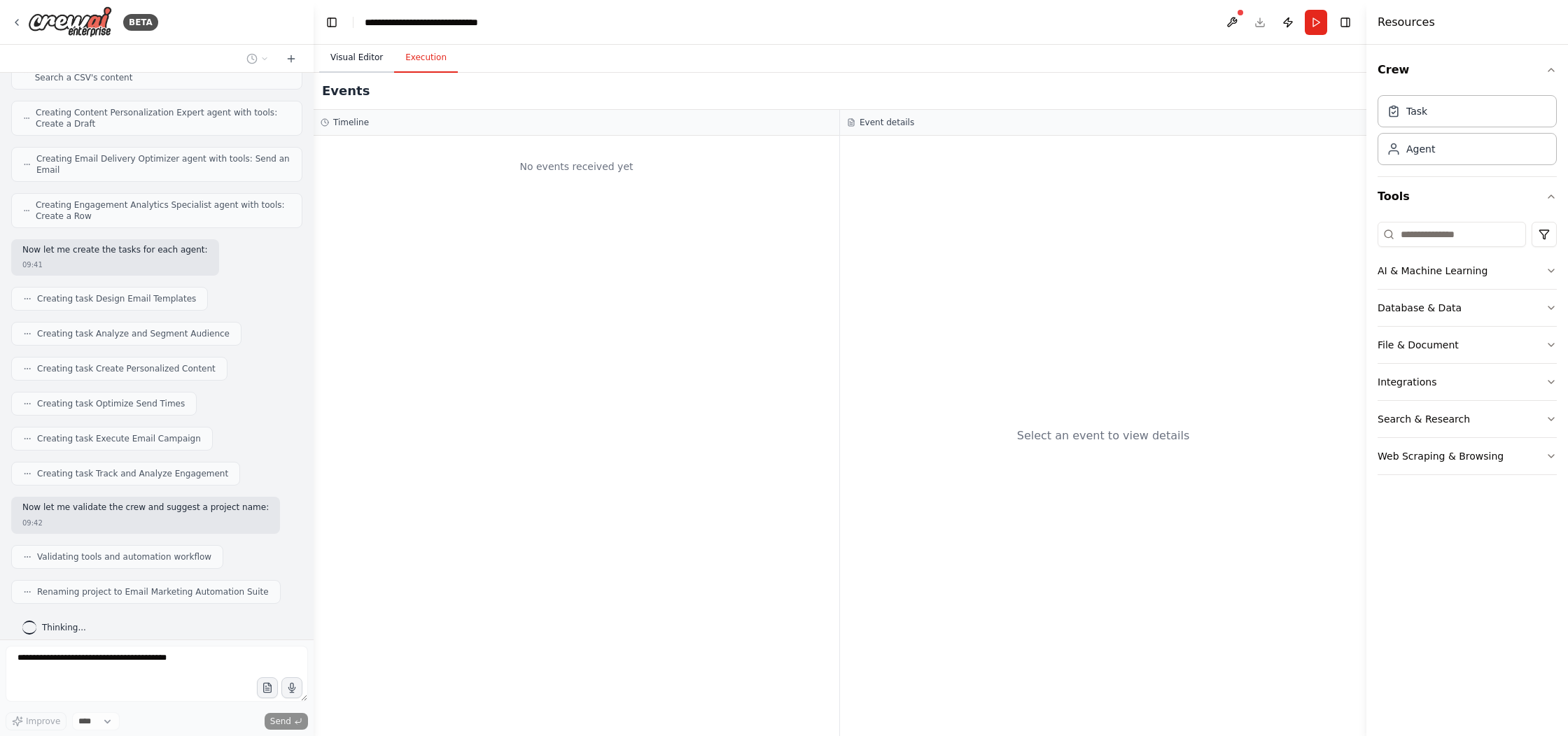
click at [367, 65] on button "Visual Editor" at bounding box center [356, 58] width 75 height 30
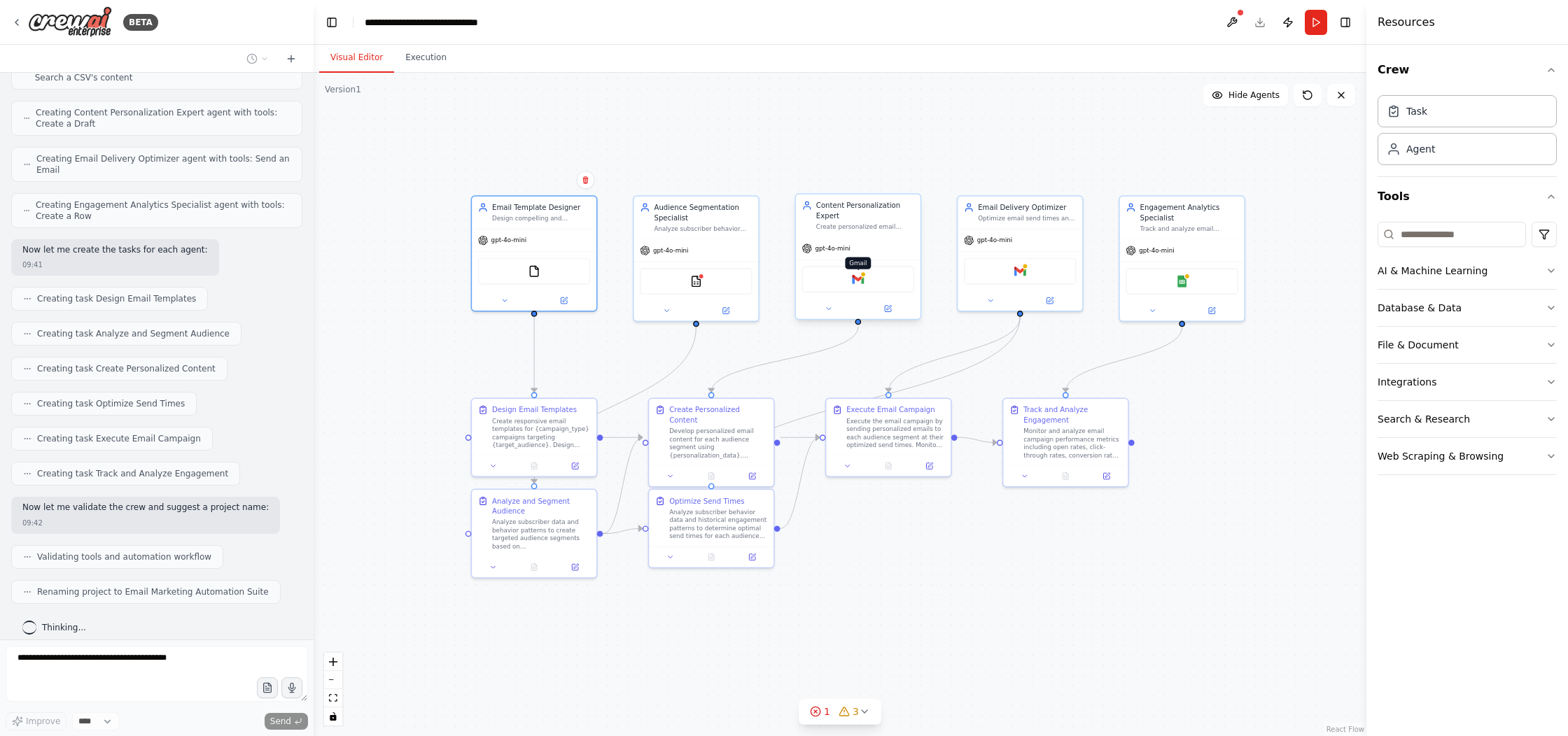
click at [861, 271] on div at bounding box center [864, 274] width 6 height 6
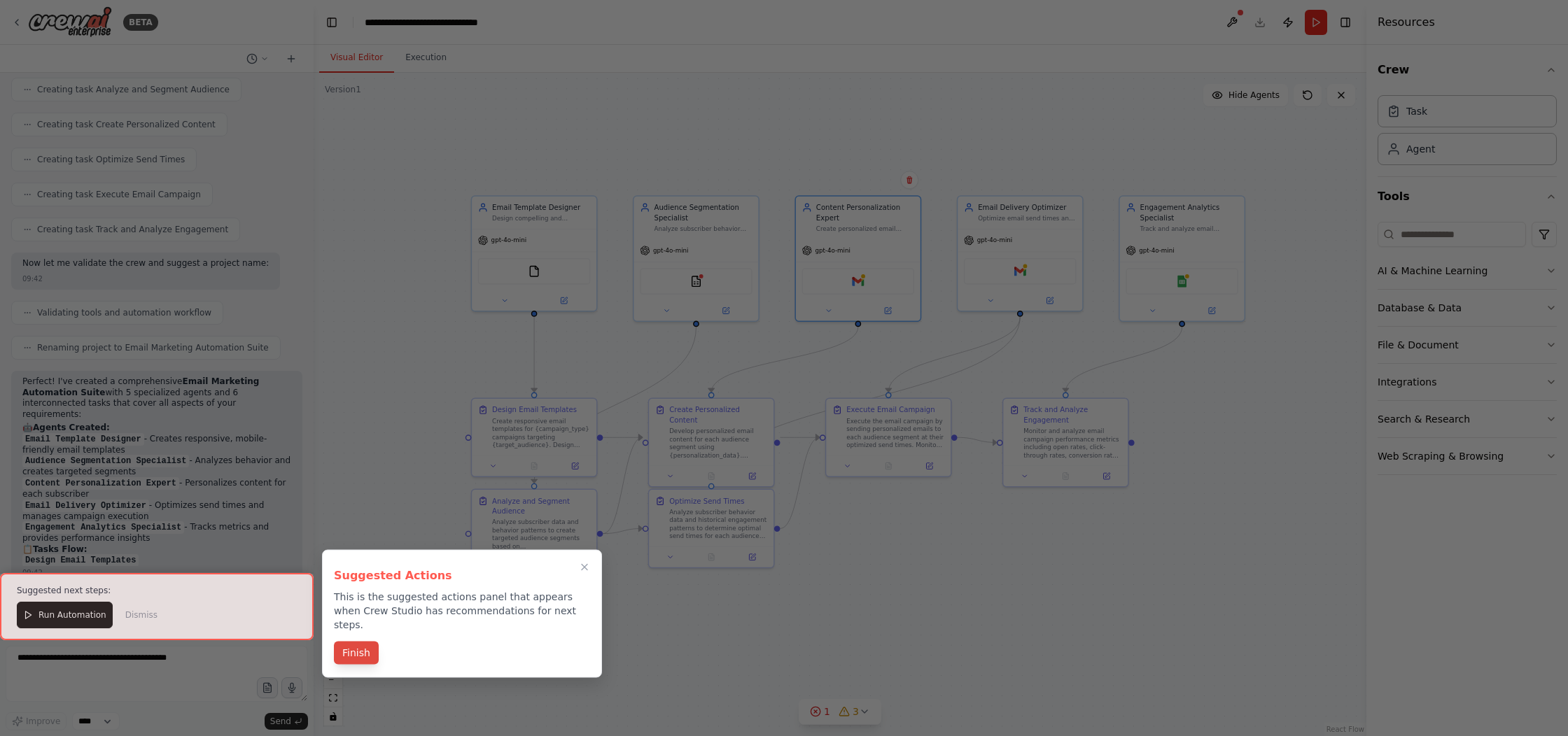
click at [353, 642] on button "Finish" at bounding box center [356, 653] width 45 height 23
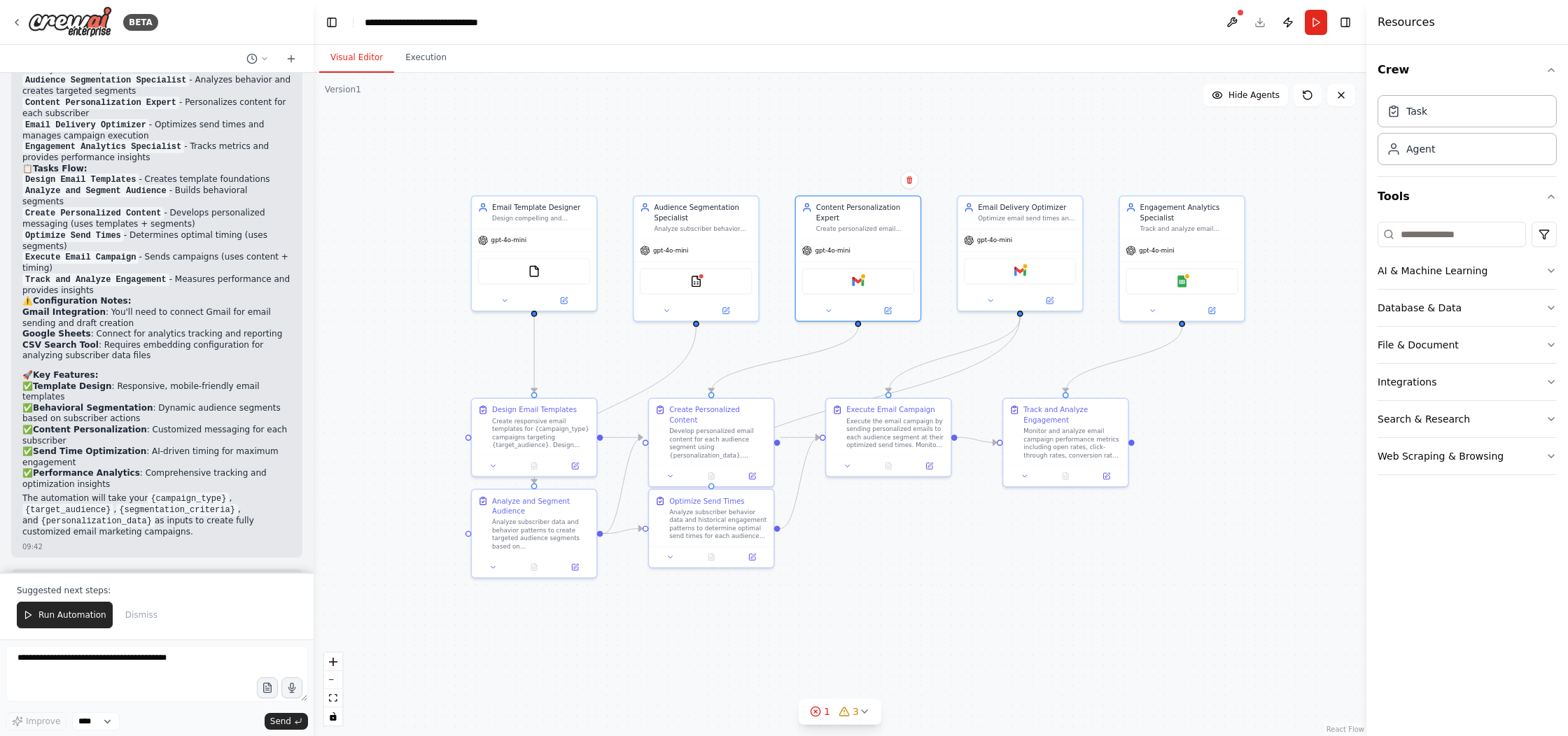
scroll to position [1237, 0]
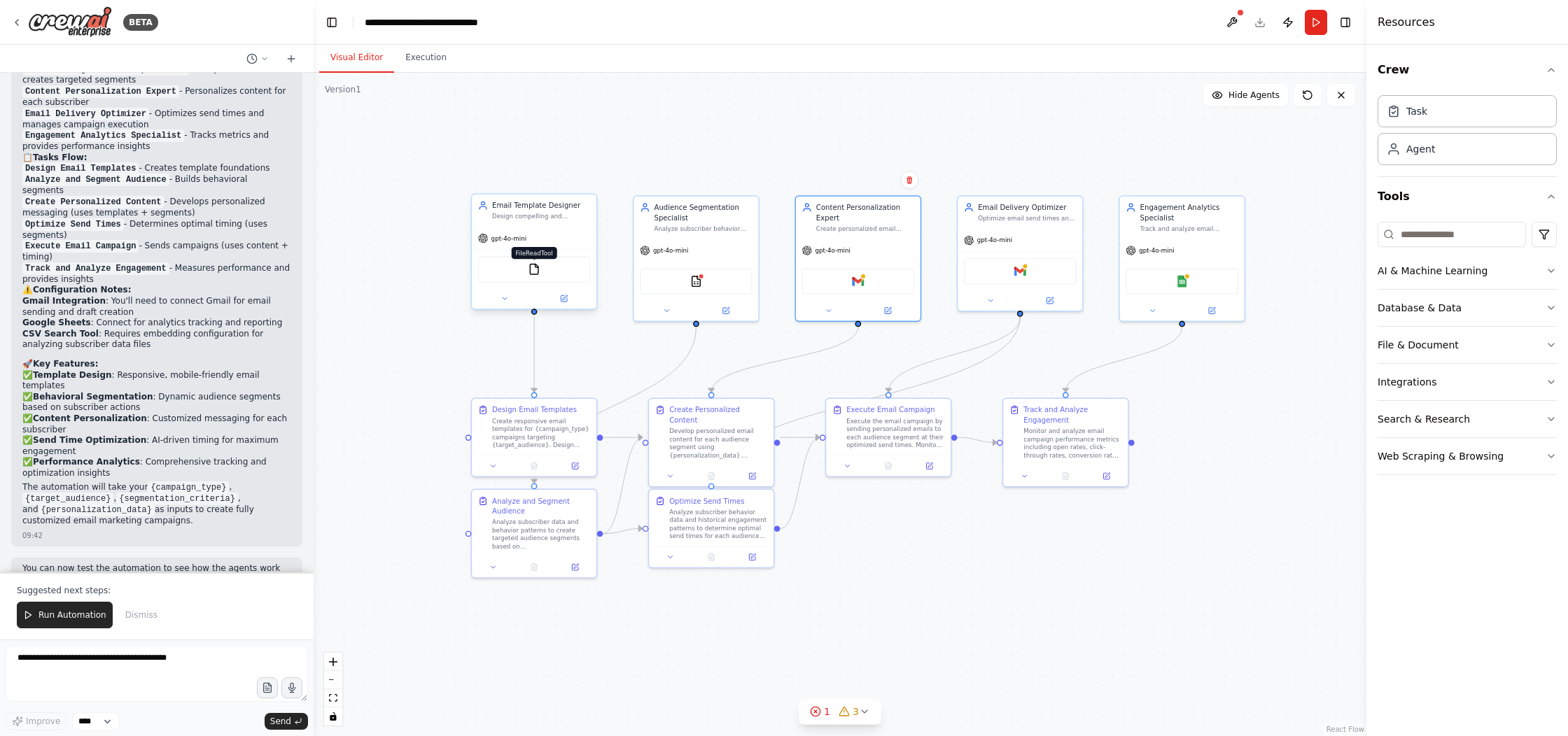
click at [537, 270] on img at bounding box center [534, 269] width 12 height 12
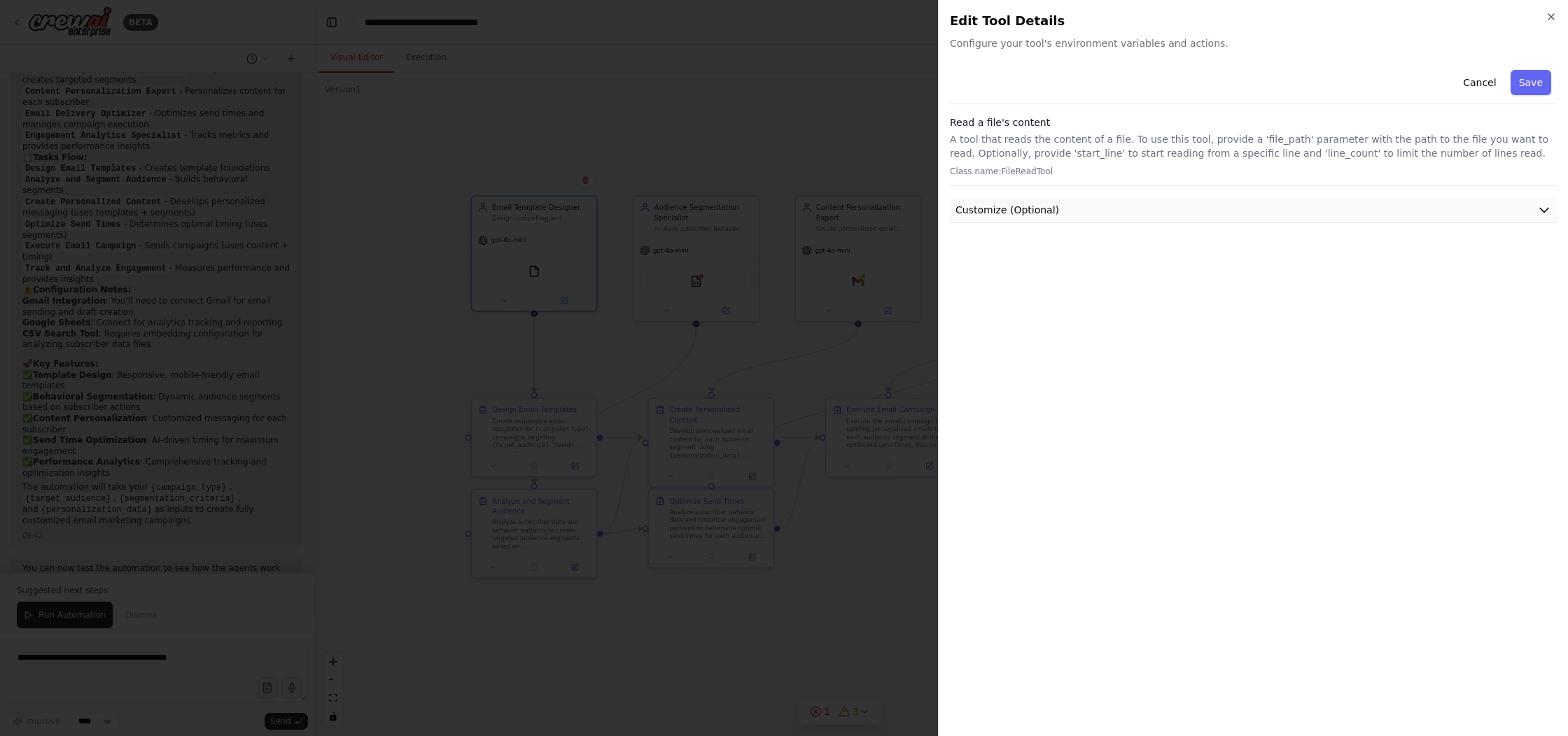
click at [1102, 209] on button "Customize (Optional)" at bounding box center [1253, 210] width 607 height 26
click at [1105, 205] on button "Customize (Optional)" at bounding box center [1253, 210] width 607 height 26
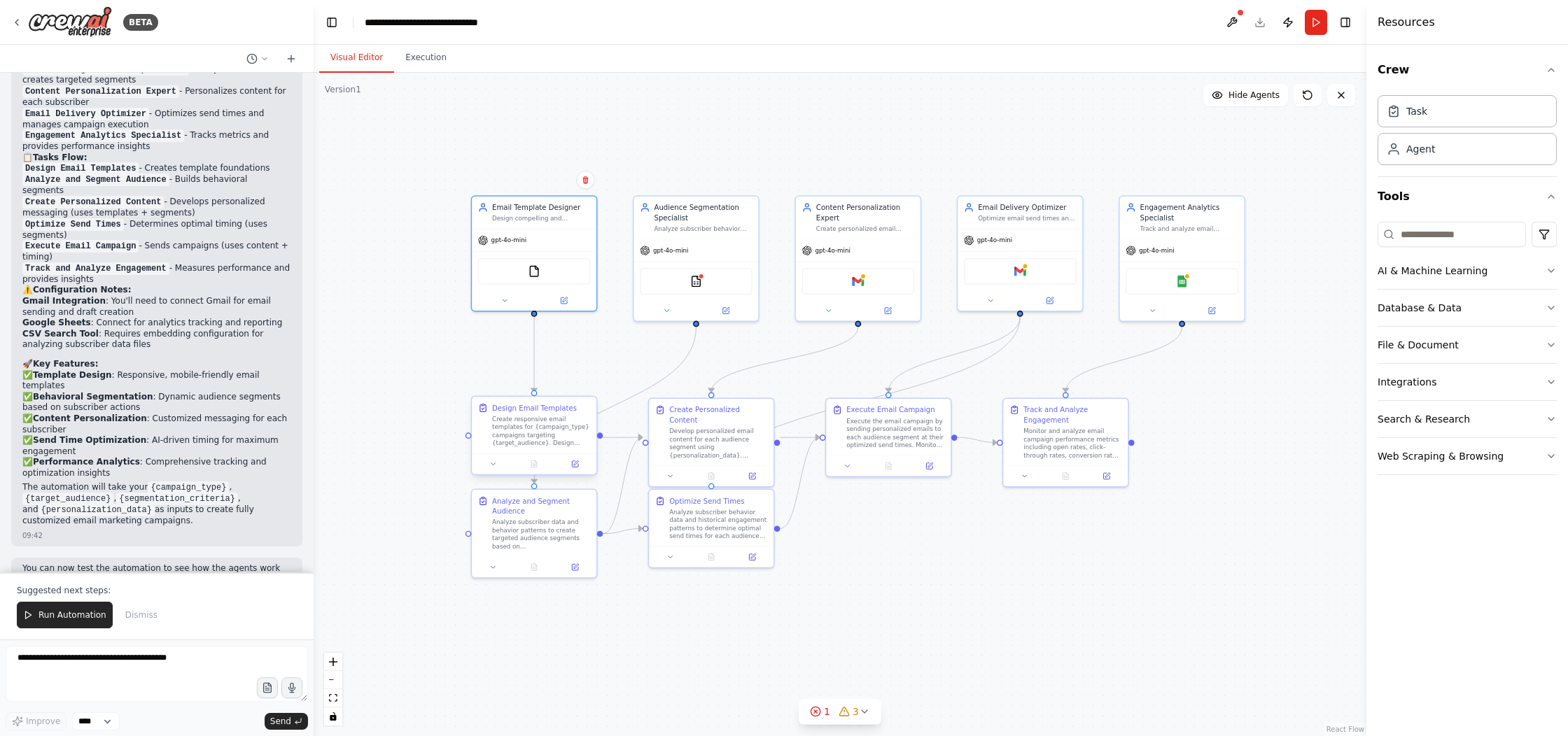
click at [539, 436] on div "Create responsive email templates for {campaign_type} campaigns targeting {targ…" at bounding box center [542, 430] width 98 height 32
click at [538, 434] on div "Create responsive email templates for {campaign_type} campaigns targeting {targ…" at bounding box center [542, 430] width 98 height 32
click at [579, 464] on button at bounding box center [575, 465] width 35 height 12
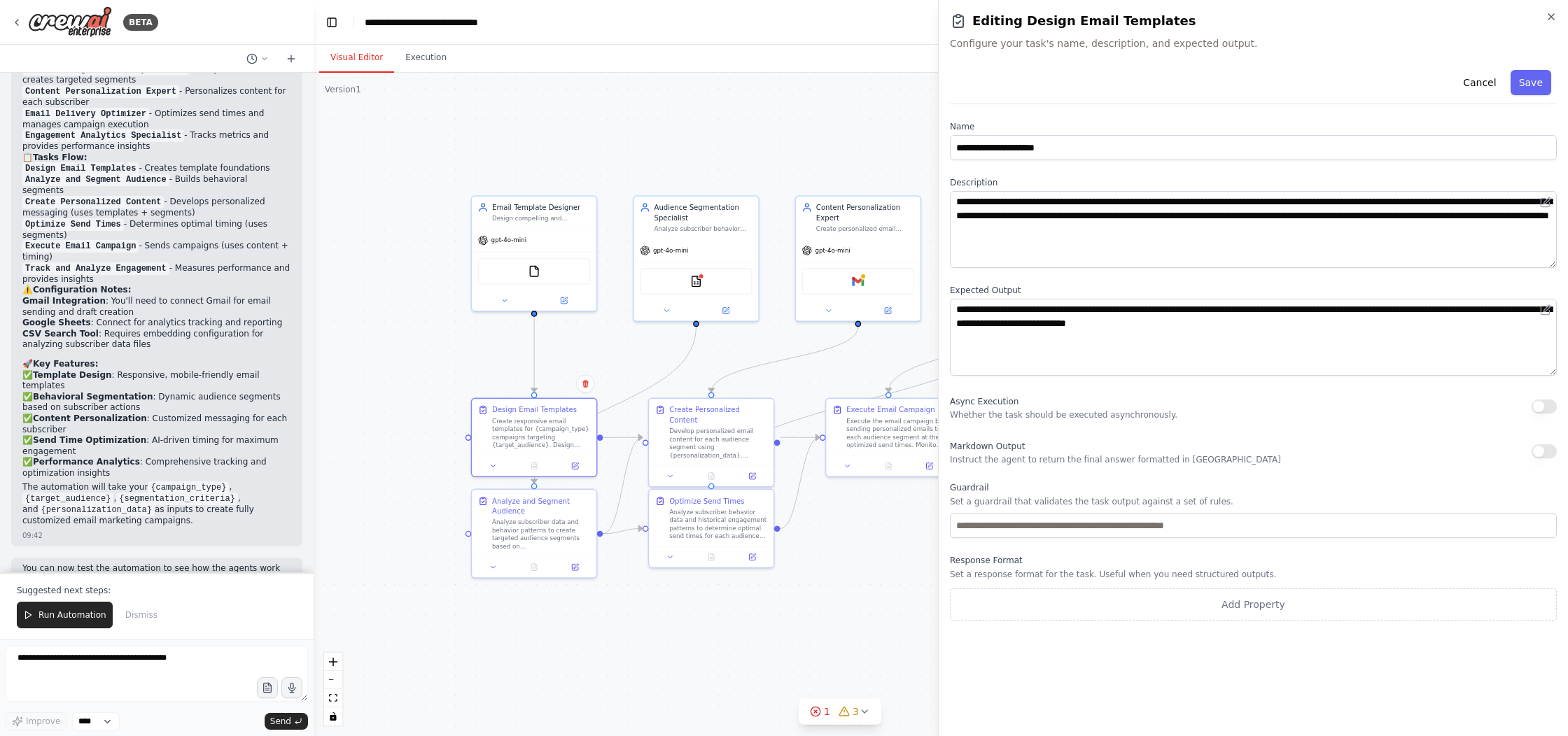
click at [902, 401] on div "Execute Email Campaign Execute the email campaign by sending personalized email…" at bounding box center [889, 427] width 125 height 57
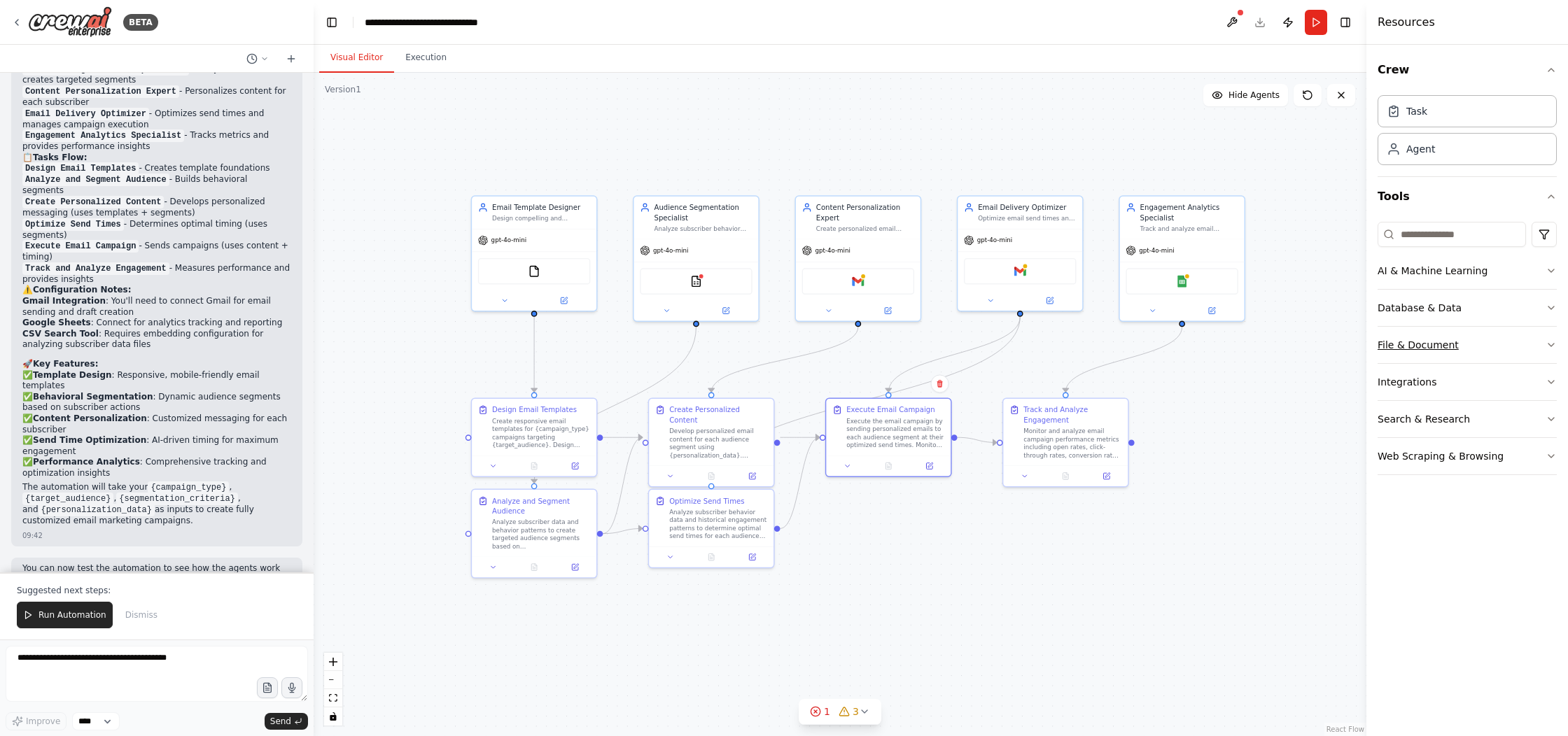
click at [1484, 339] on button "File & Document" at bounding box center [1467, 345] width 179 height 36
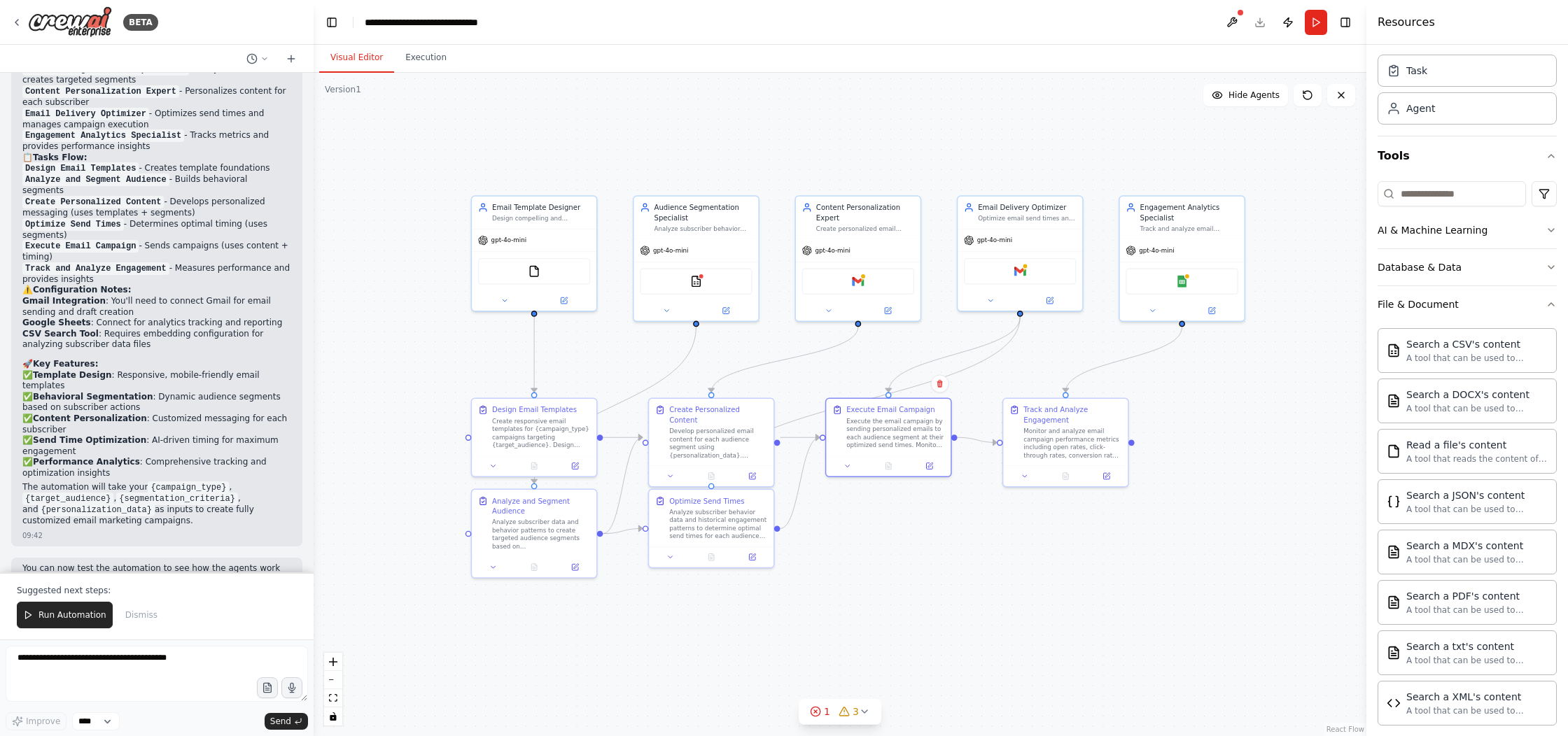
scroll to position [0, 0]
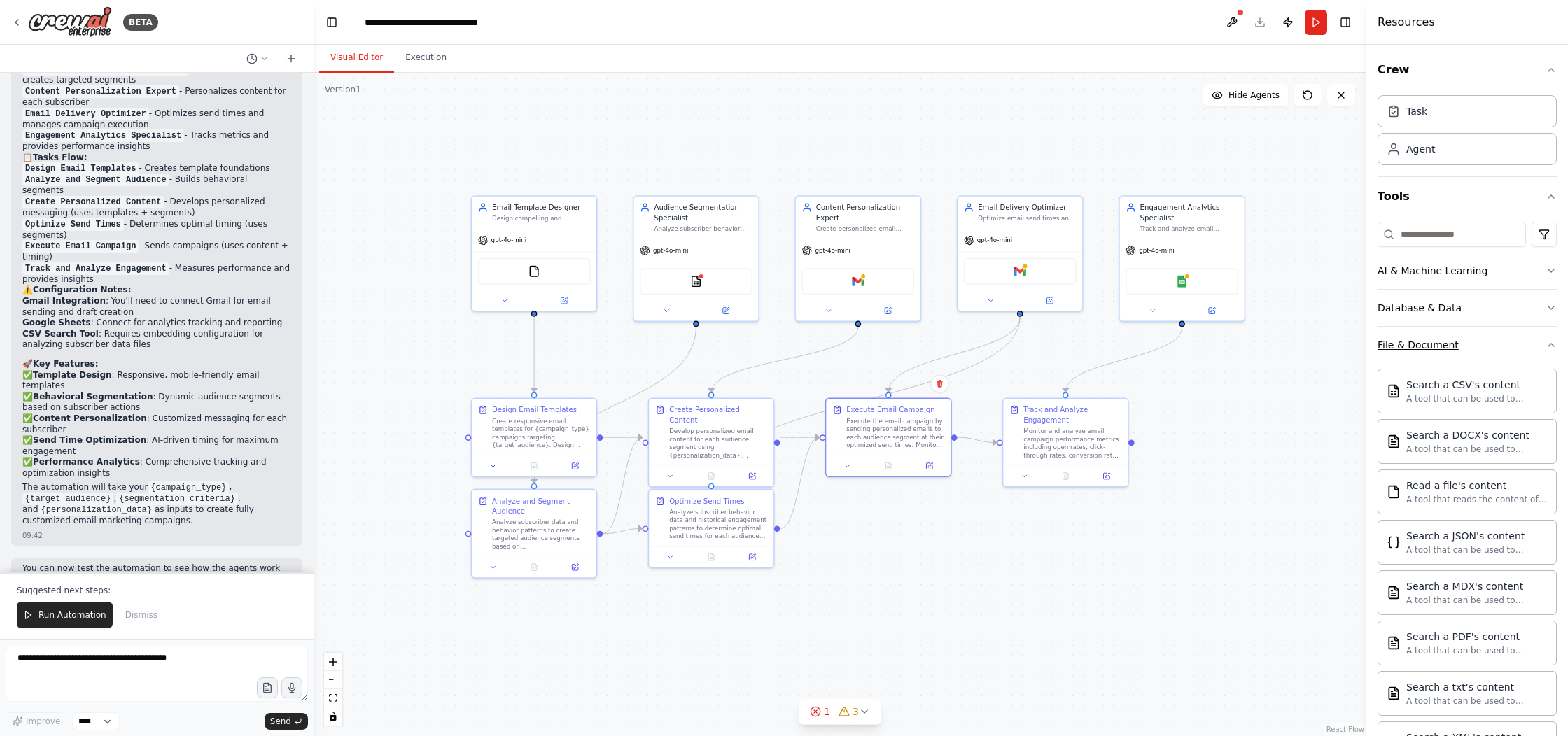
click at [1474, 341] on button "File & Document" at bounding box center [1467, 345] width 179 height 36
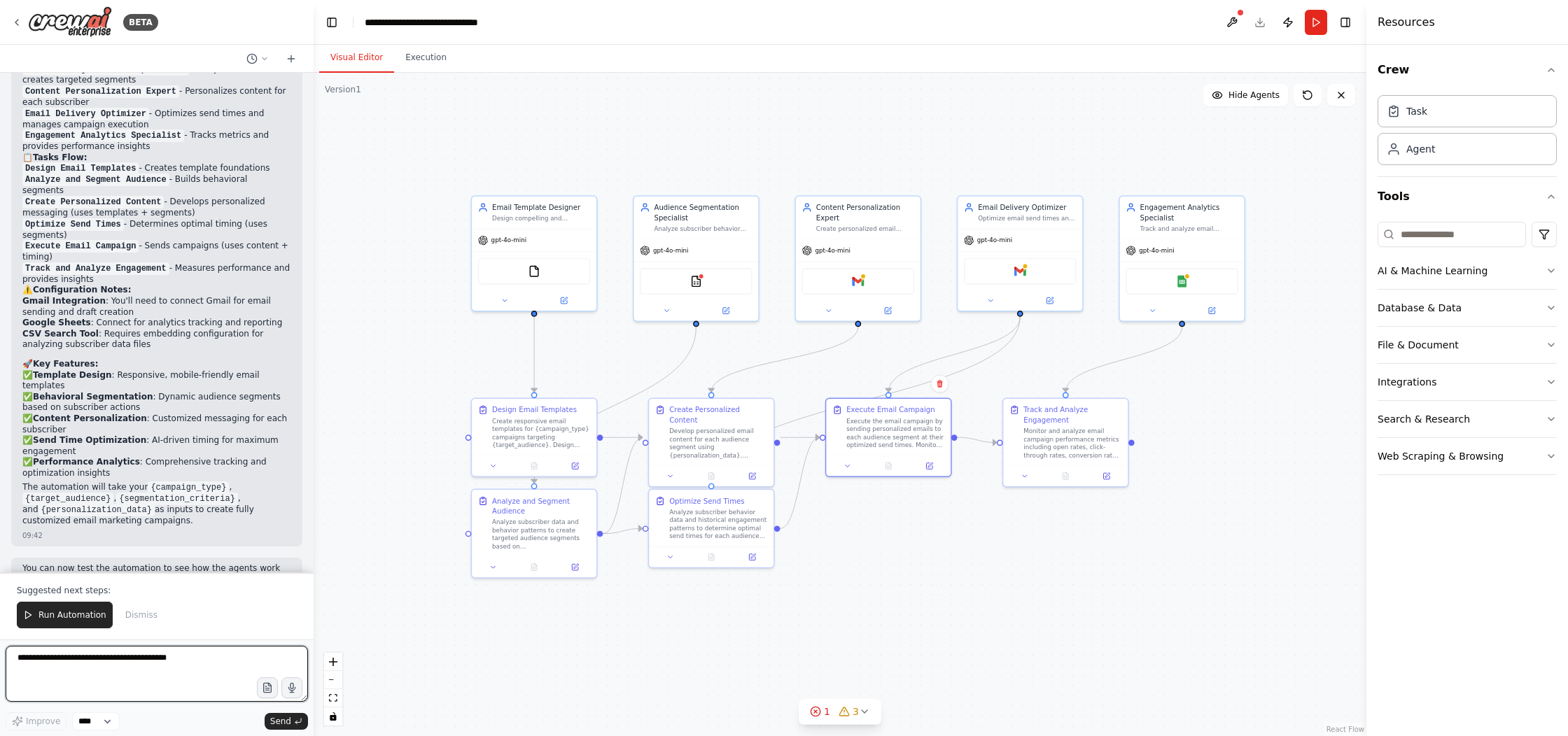
click at [68, 671] on textarea at bounding box center [157, 674] width 303 height 56
type textarea "**********"
click at [270, 689] on icon "button" at bounding box center [267, 688] width 12 height 12
click at [303, 719] on button "Send" at bounding box center [286, 721] width 43 height 17
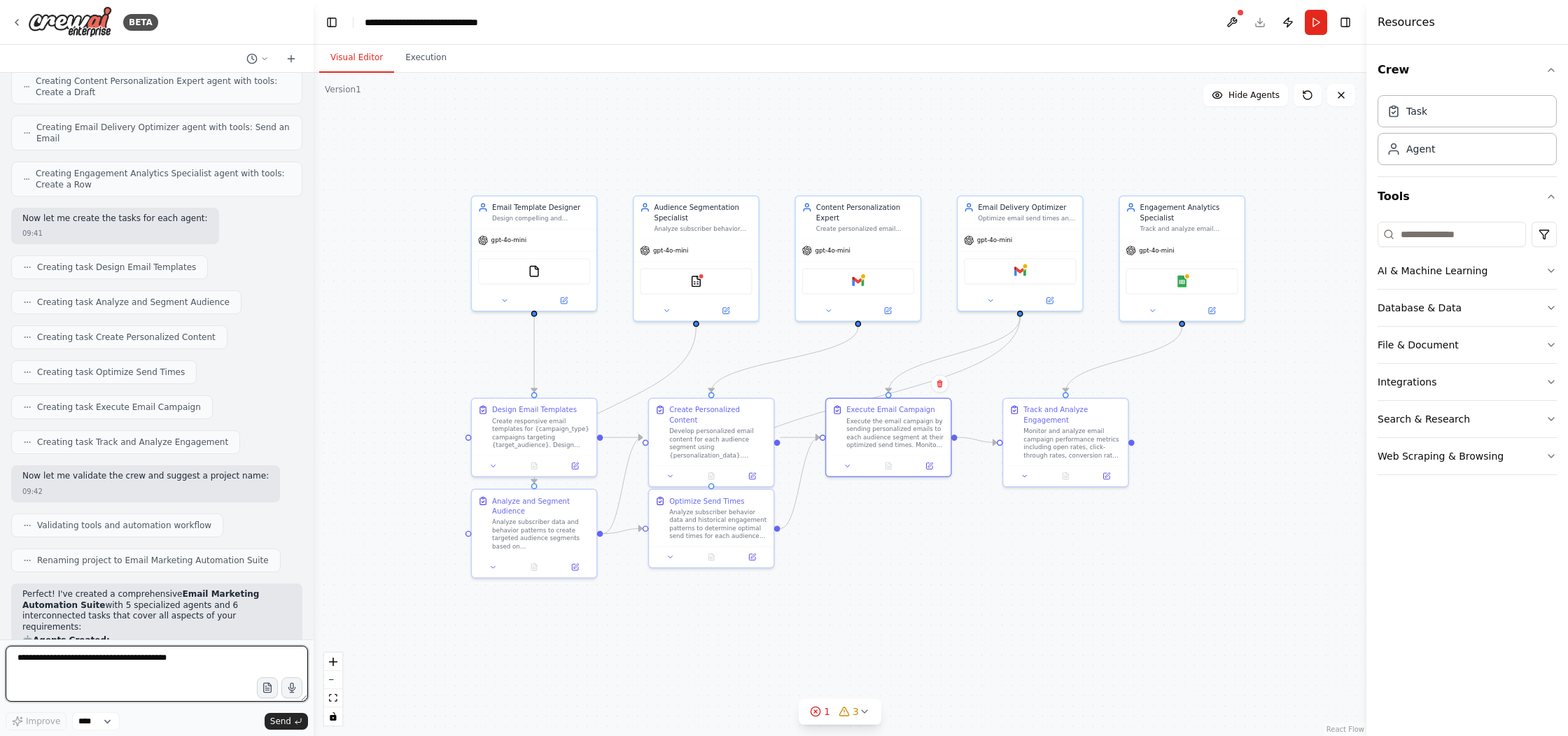
scroll to position [149, 0]
